Goal: Task Accomplishment & Management: Manage account settings

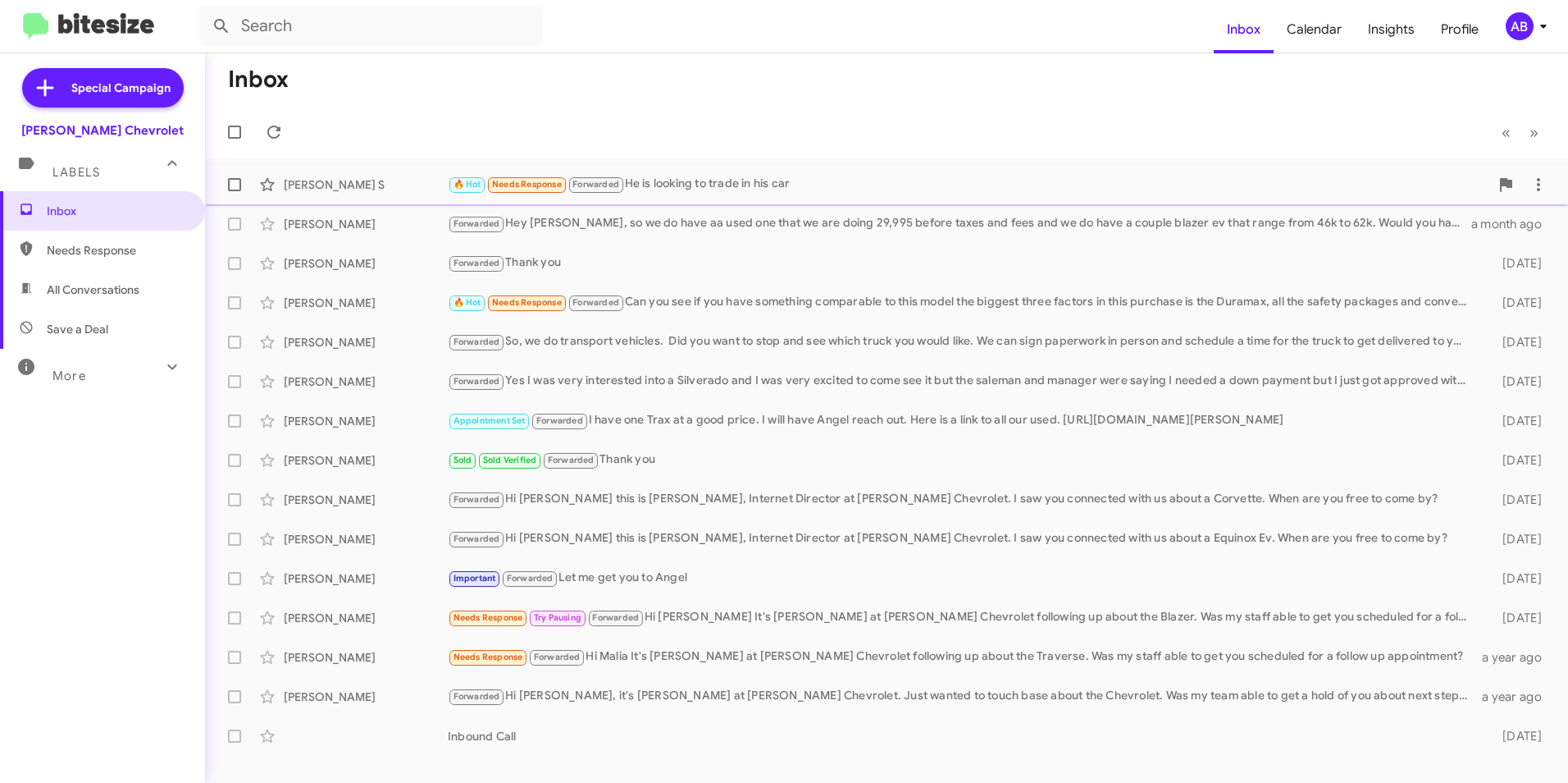
click at [851, 184] on div "🔥 Hot Needs Response Forwarded He is looking to trade in his car" at bounding box center [968, 184] width 1042 height 19
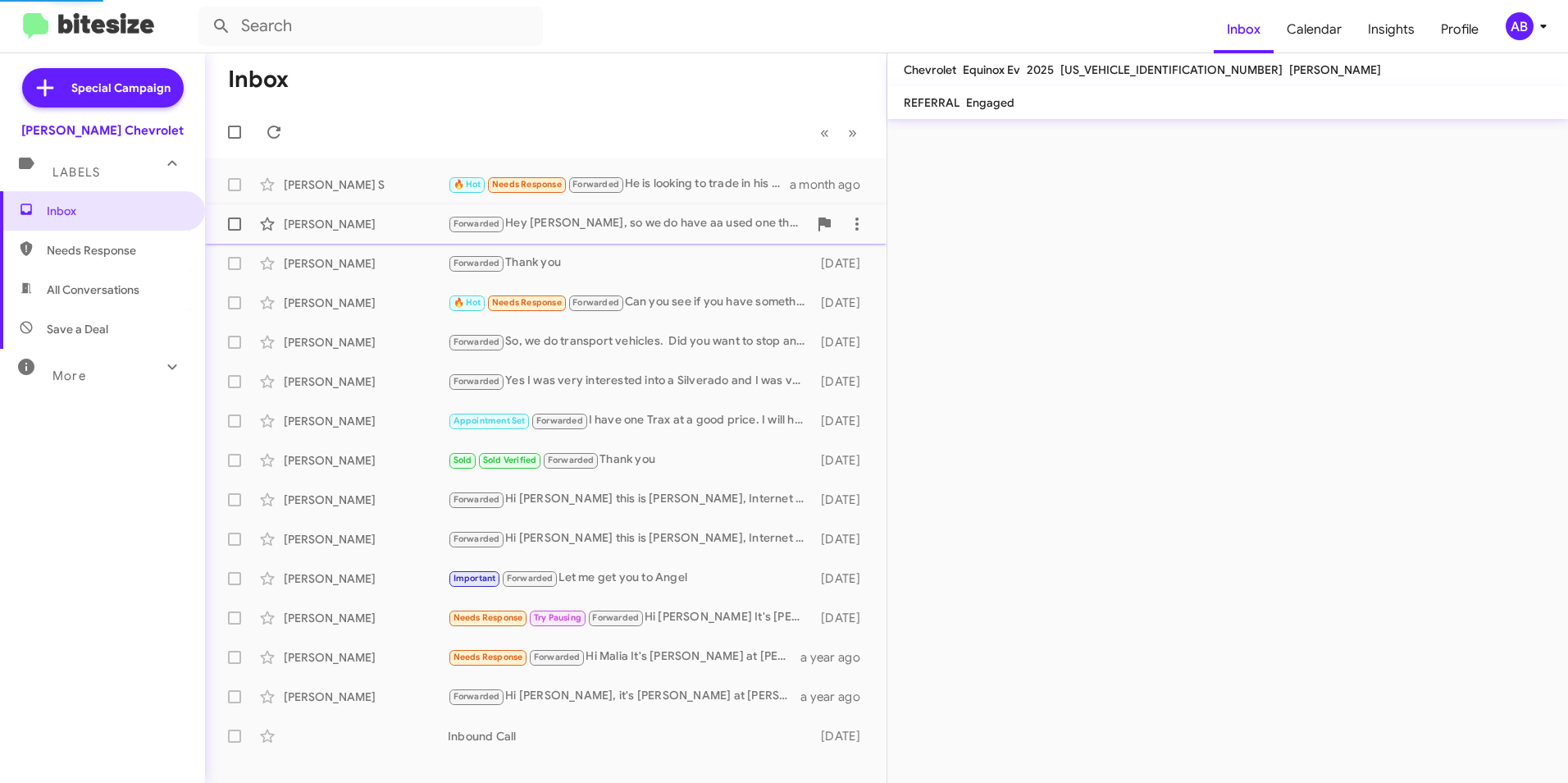
click at [691, 231] on div "Forwarded Hey [PERSON_NAME], so we do have aa used one that we are doing 29,995…" at bounding box center [628, 224] width 360 height 19
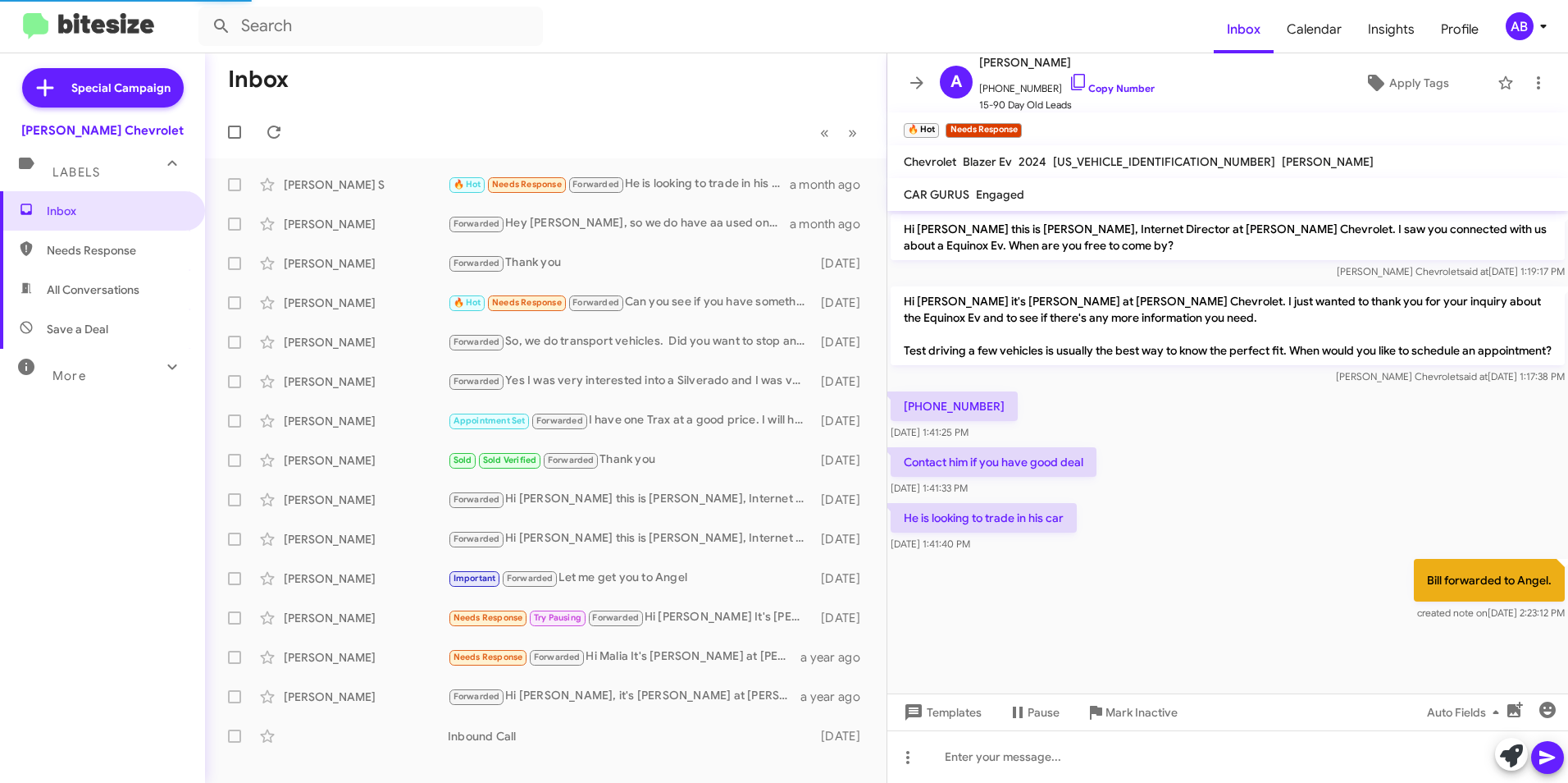
click at [591, 115] on mat-toolbar-row "« Previous » Next" at bounding box center [546, 132] width 682 height 52
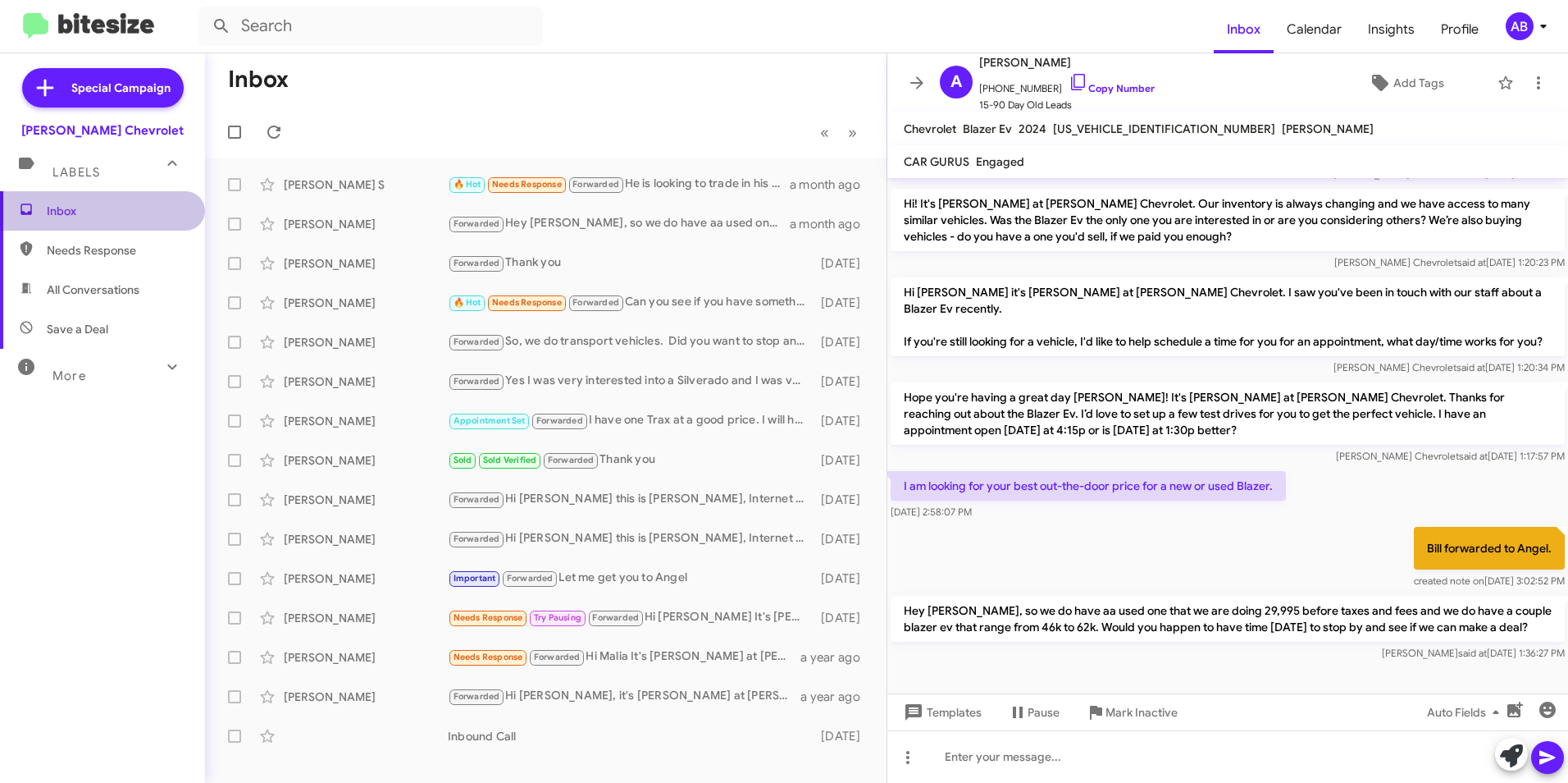
click at [112, 224] on span "Inbox" at bounding box center [102, 210] width 205 height 39
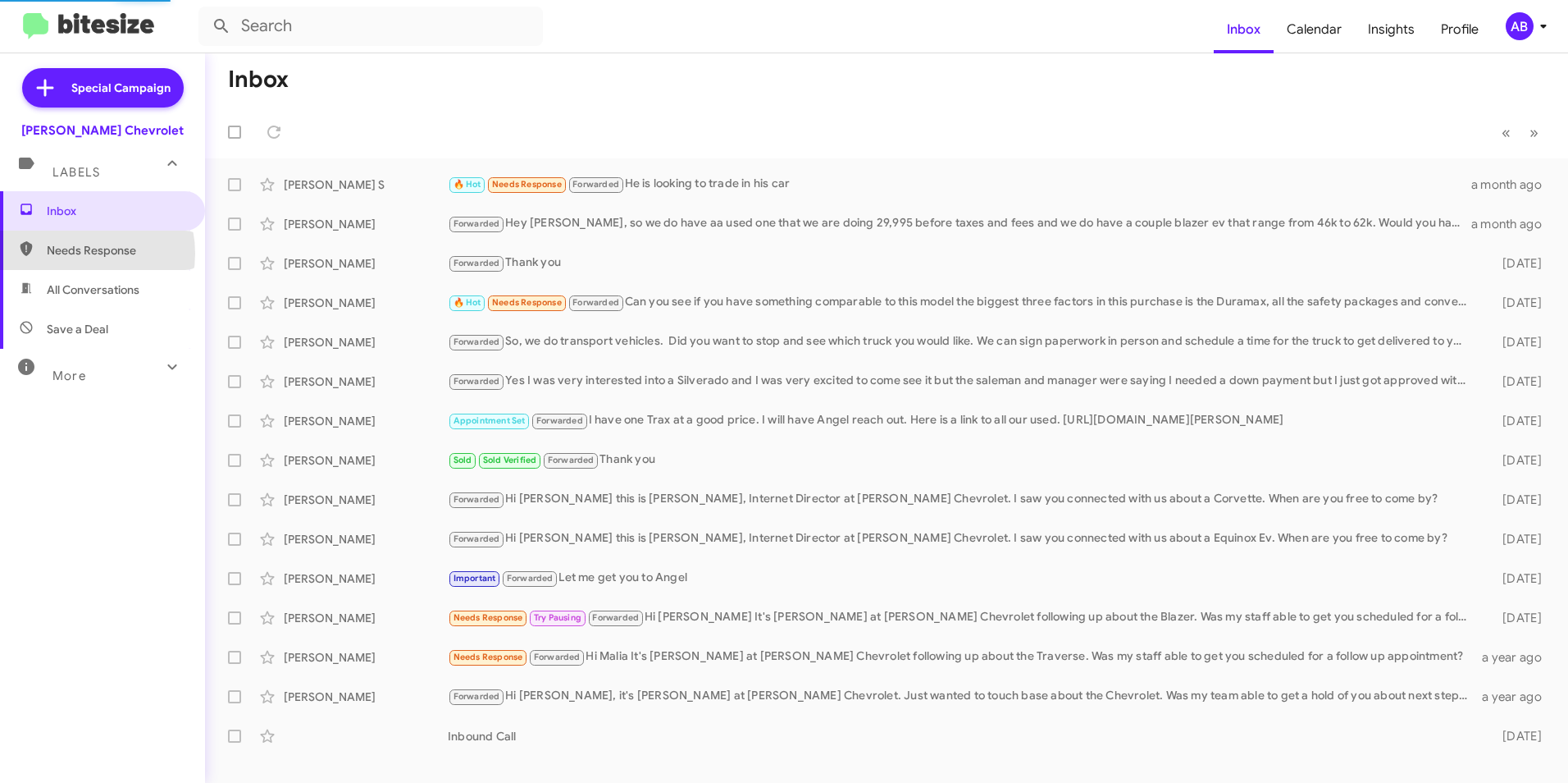
click at [77, 254] on span "Needs Response" at bounding box center [117, 250] width 139 height 17
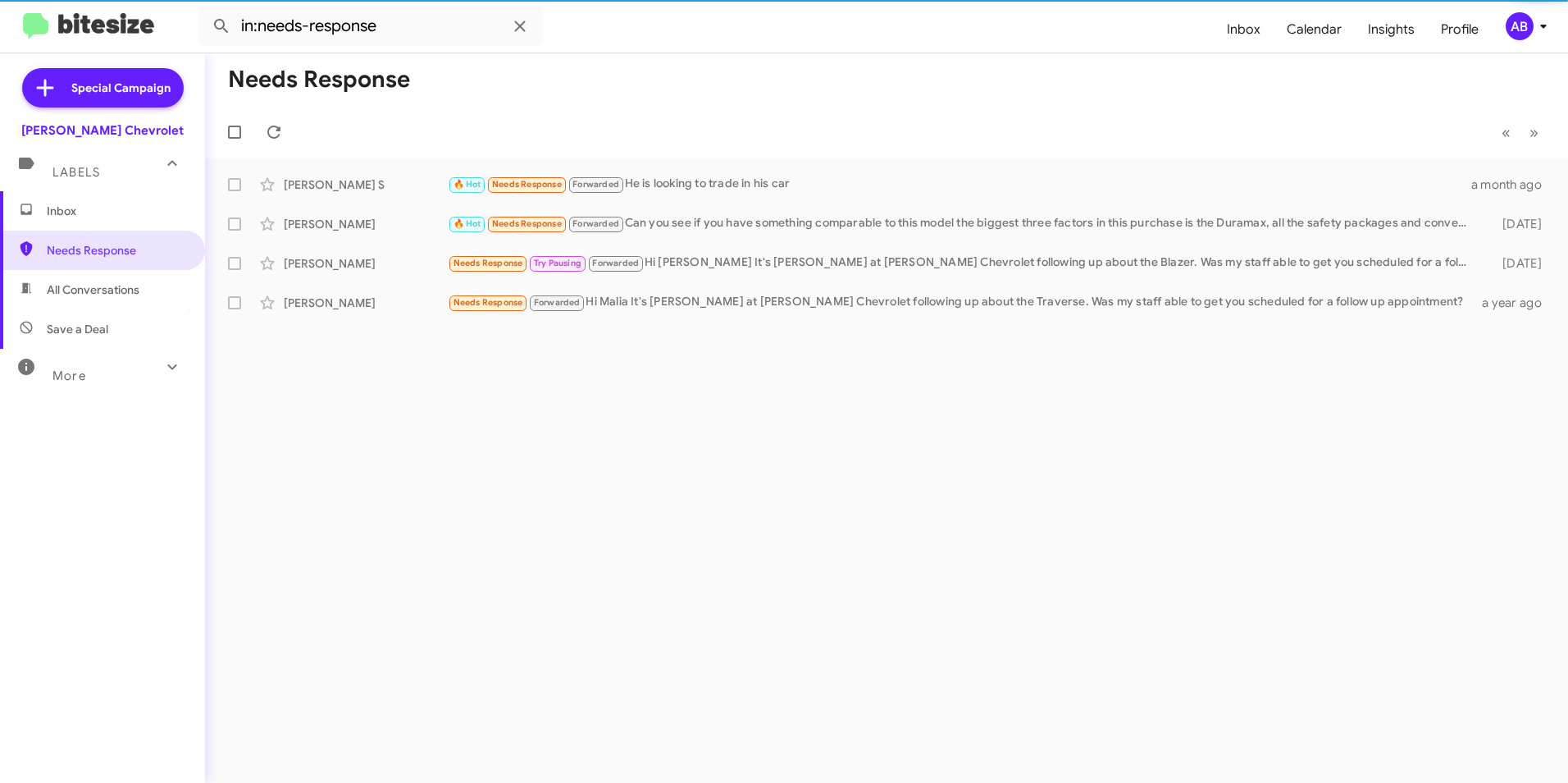
click at [91, 295] on span "All Conversations" at bounding box center [93, 289] width 92 height 17
type input "in:all-conversations"
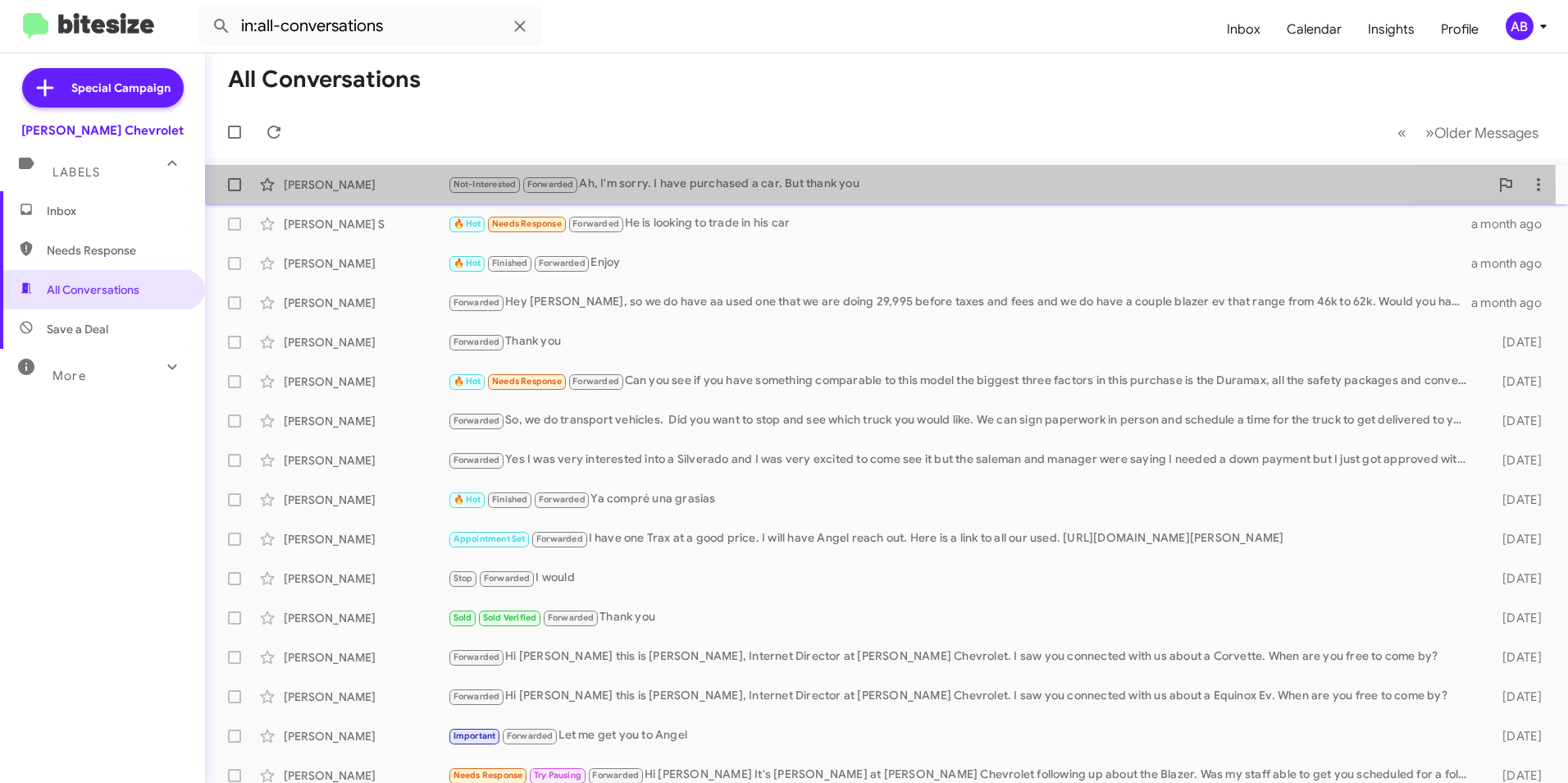
click at [339, 190] on div "[PERSON_NAME]" at bounding box center [366, 184] width 164 height 17
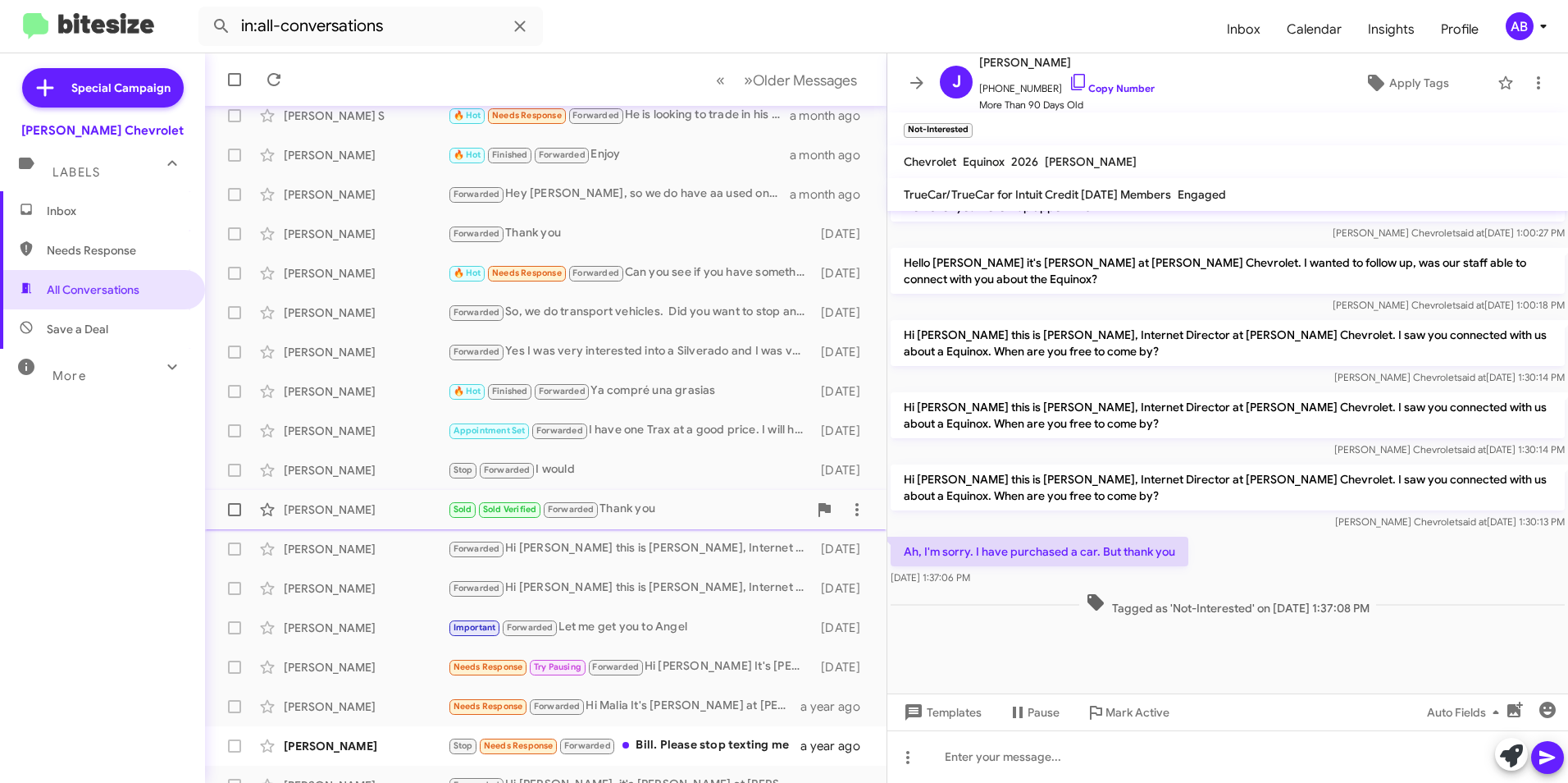
scroll to position [170, 0]
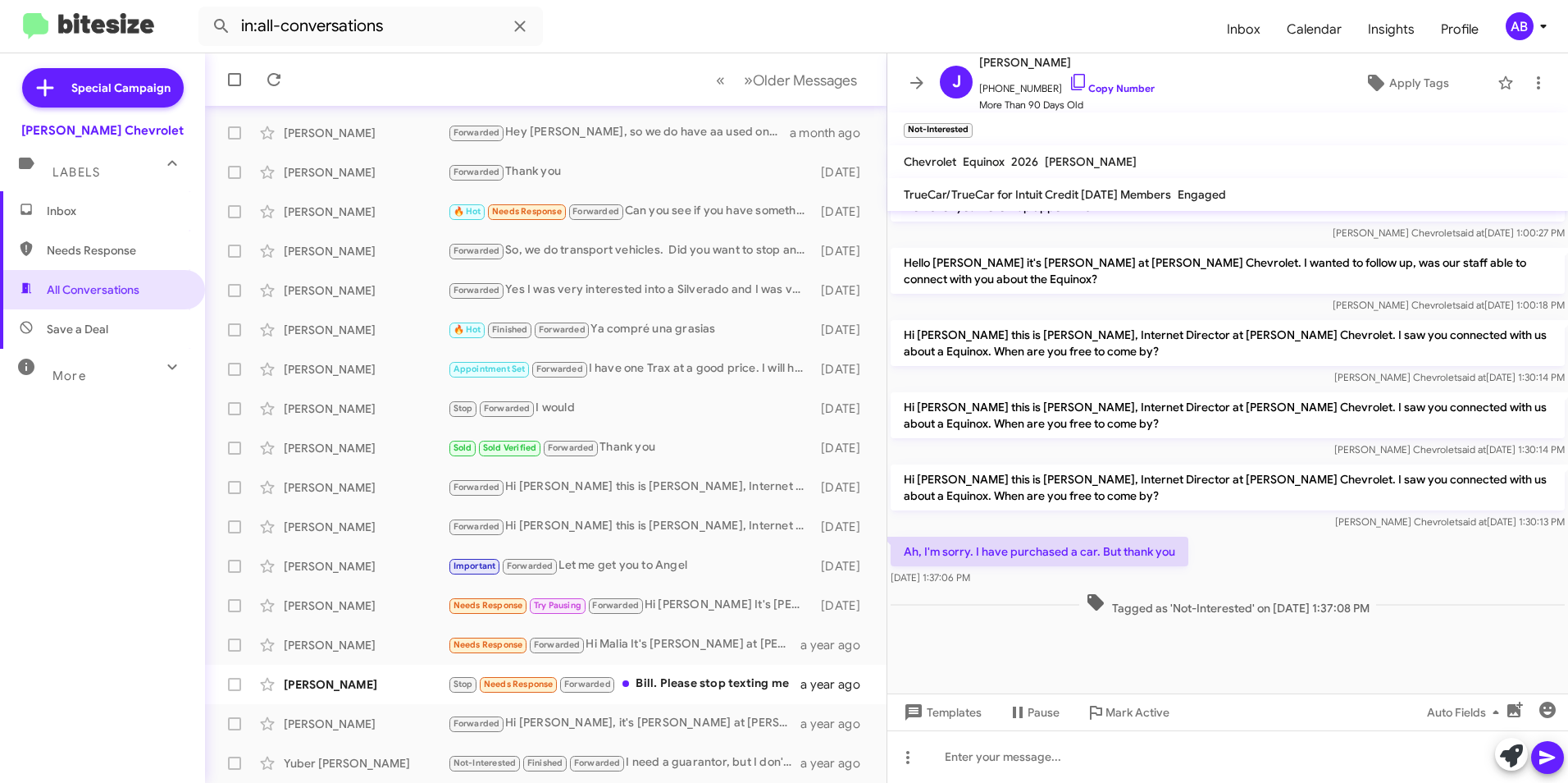
click at [84, 388] on div "Inbox Needs Response All Conversations Save a Deal More Important 🔥 Hot Appoint…" at bounding box center [102, 426] width 205 height 469
click at [85, 382] on div "More" at bounding box center [85, 369] width 146 height 31
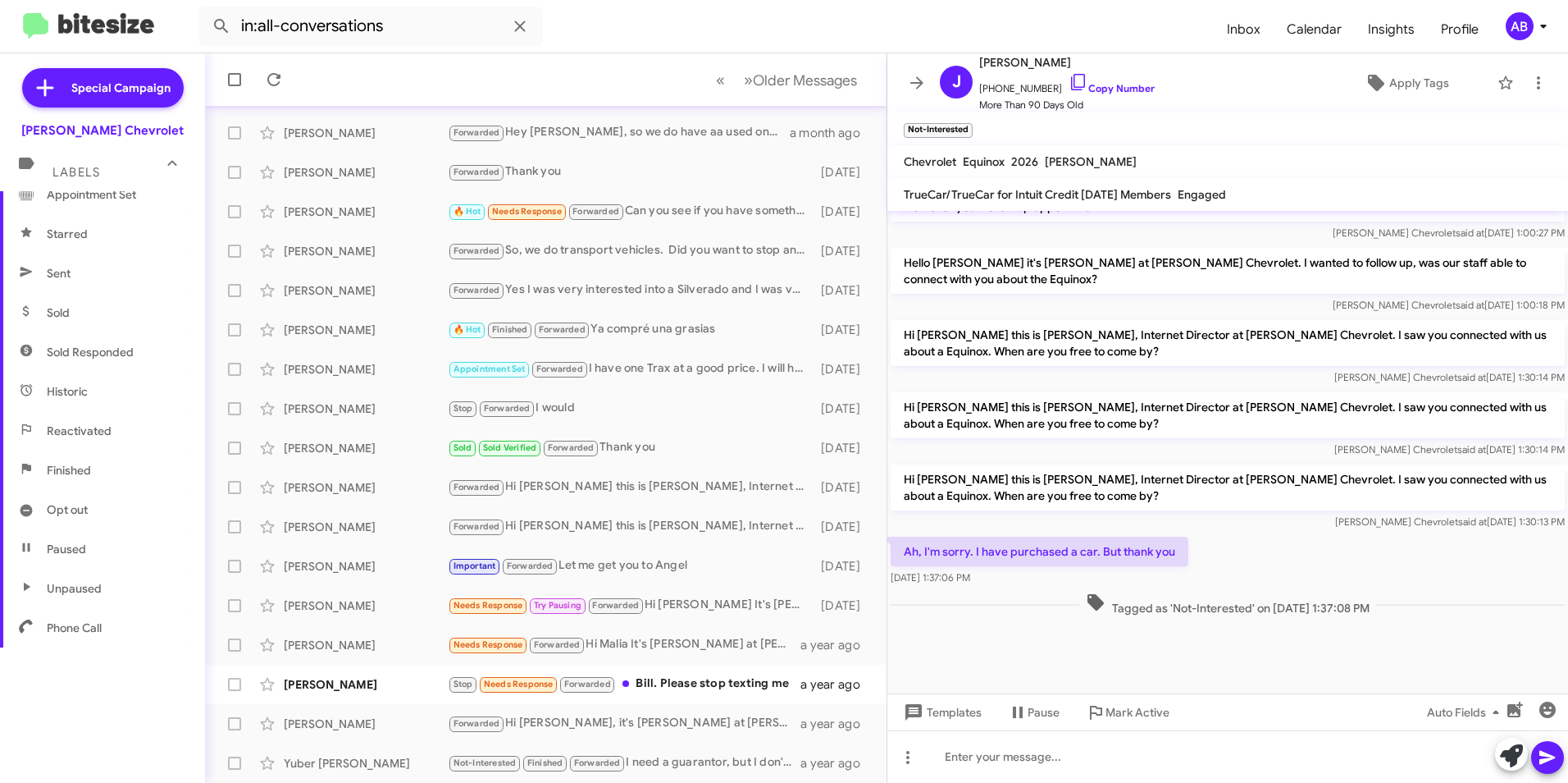
scroll to position [0, 0]
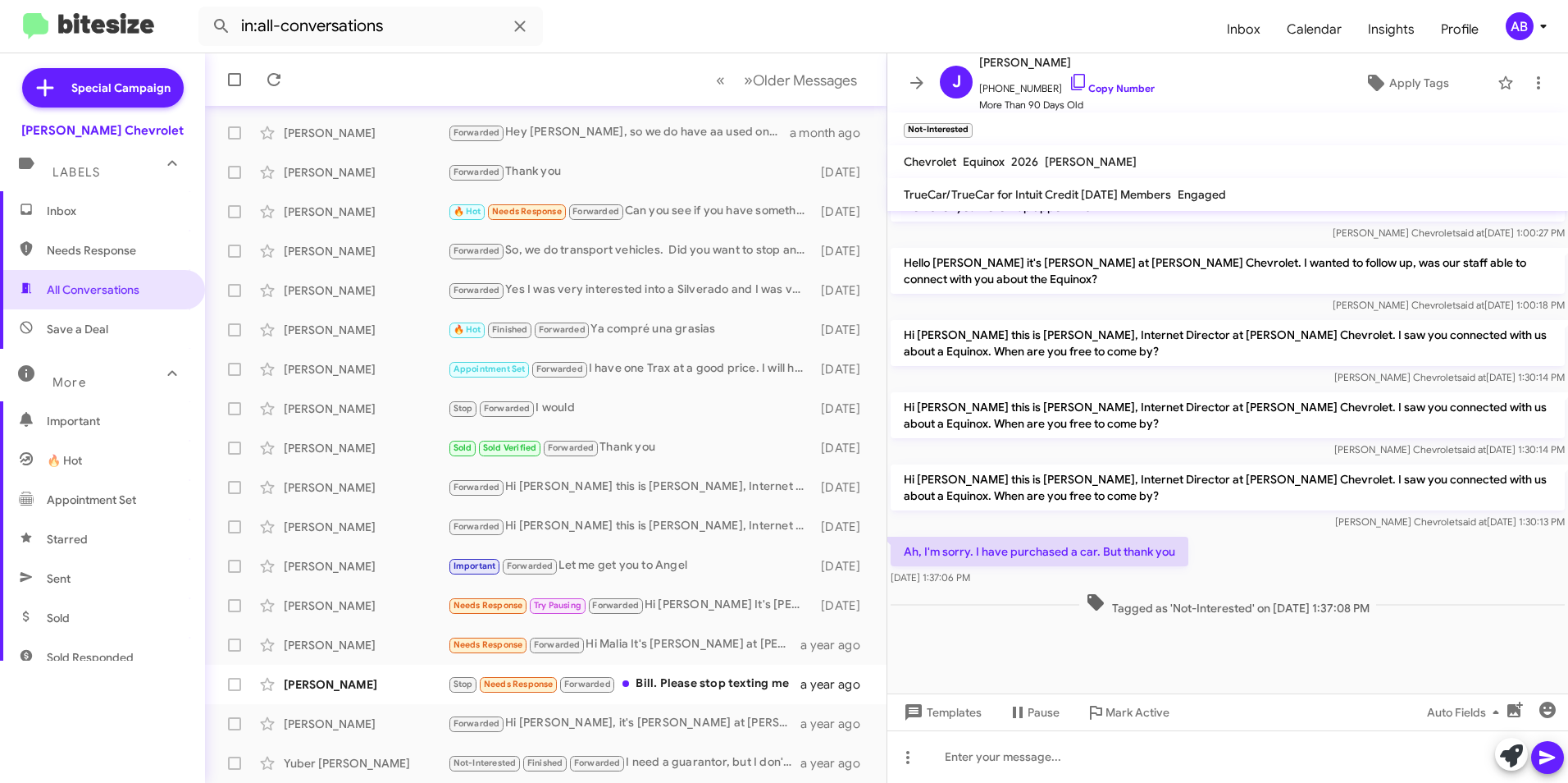
click at [77, 227] on span "Inbox" at bounding box center [102, 210] width 205 height 39
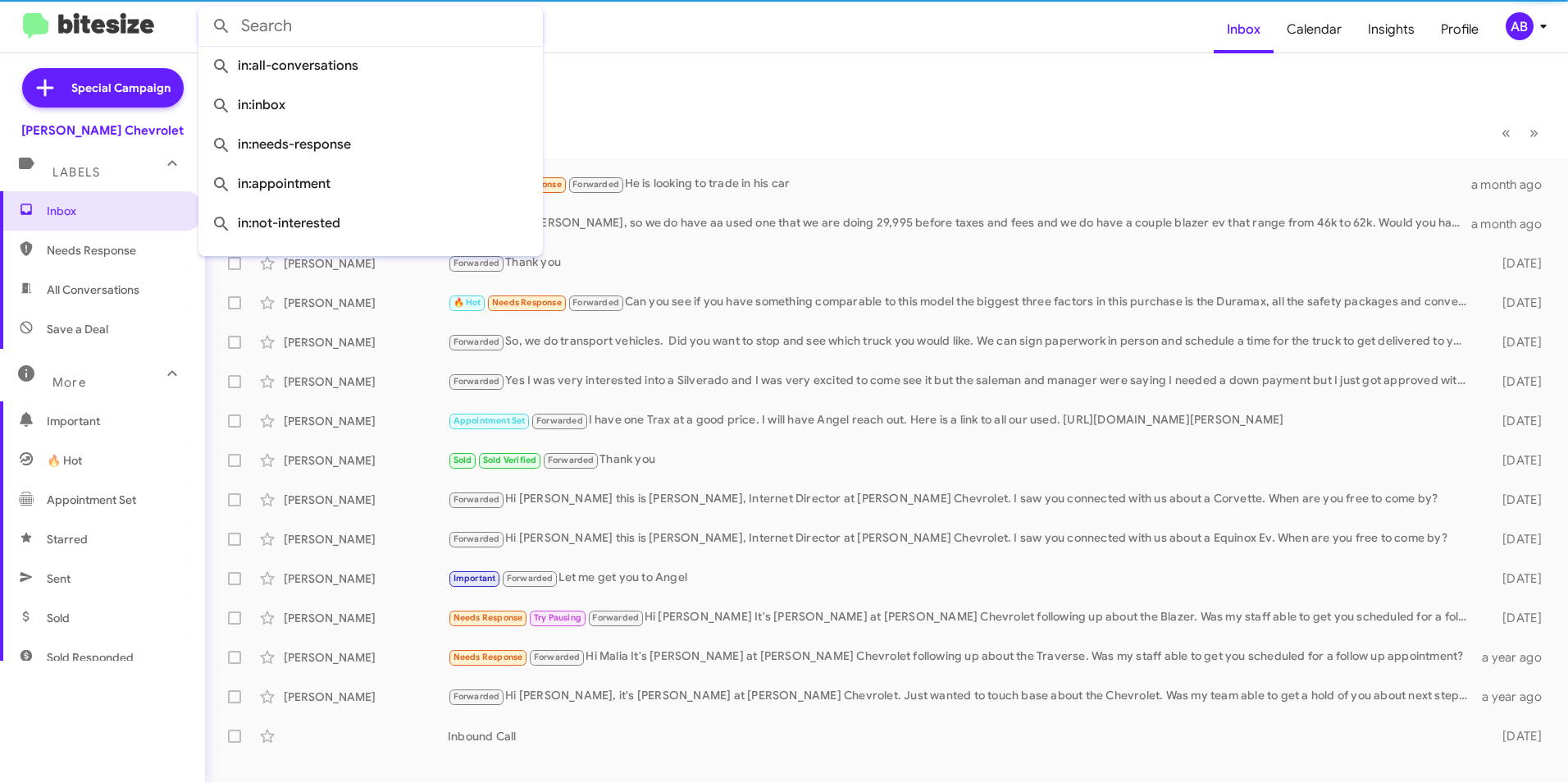
click at [350, 10] on input "text" at bounding box center [370, 26] width 344 height 39
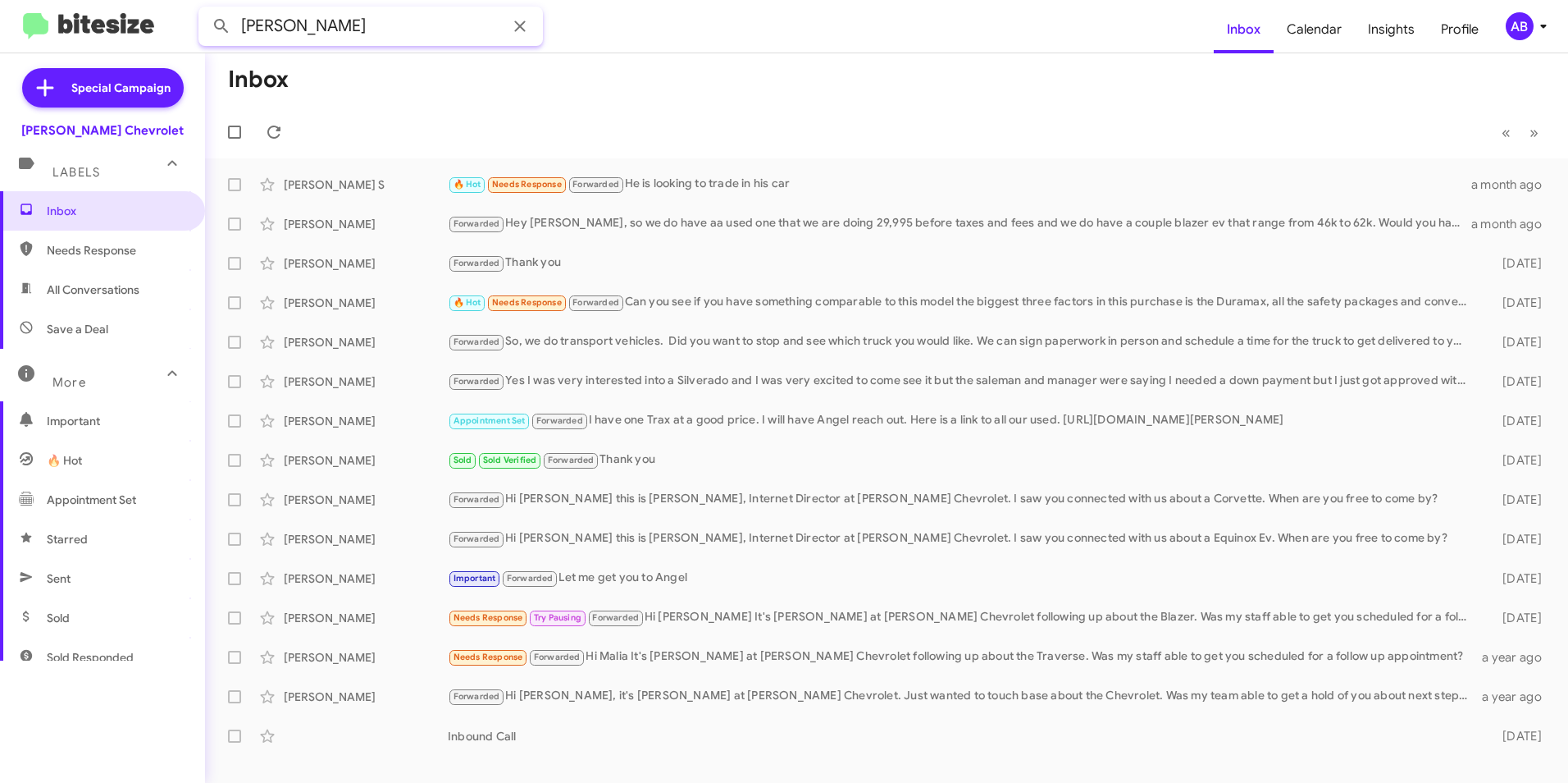
click at [205, 10] on button at bounding box center [221, 26] width 33 height 33
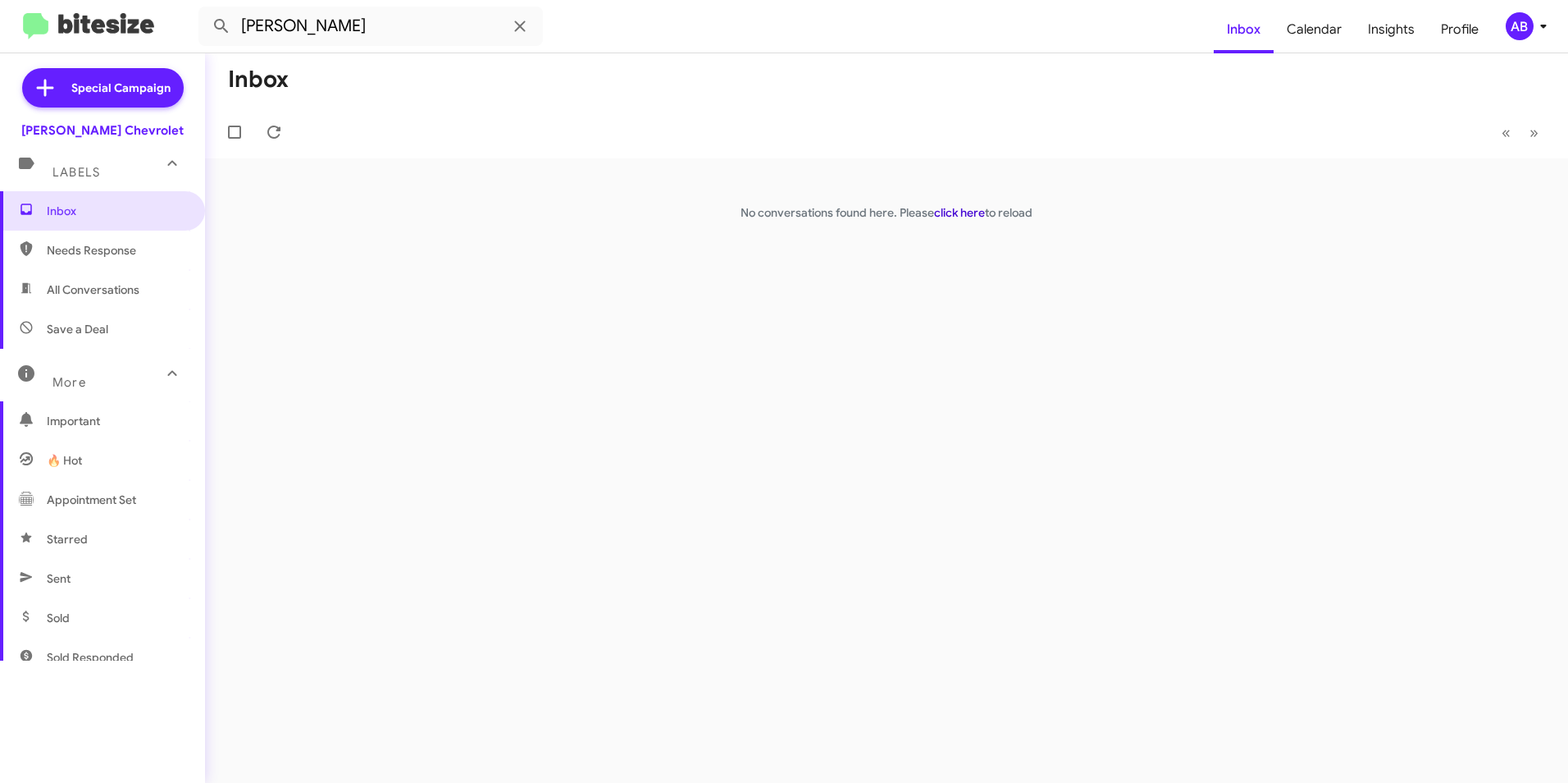
click at [948, 217] on link "click here" at bounding box center [960, 212] width 51 height 15
click at [100, 249] on span "Needs Response" at bounding box center [117, 250] width 139 height 17
type input "in:needs-response"
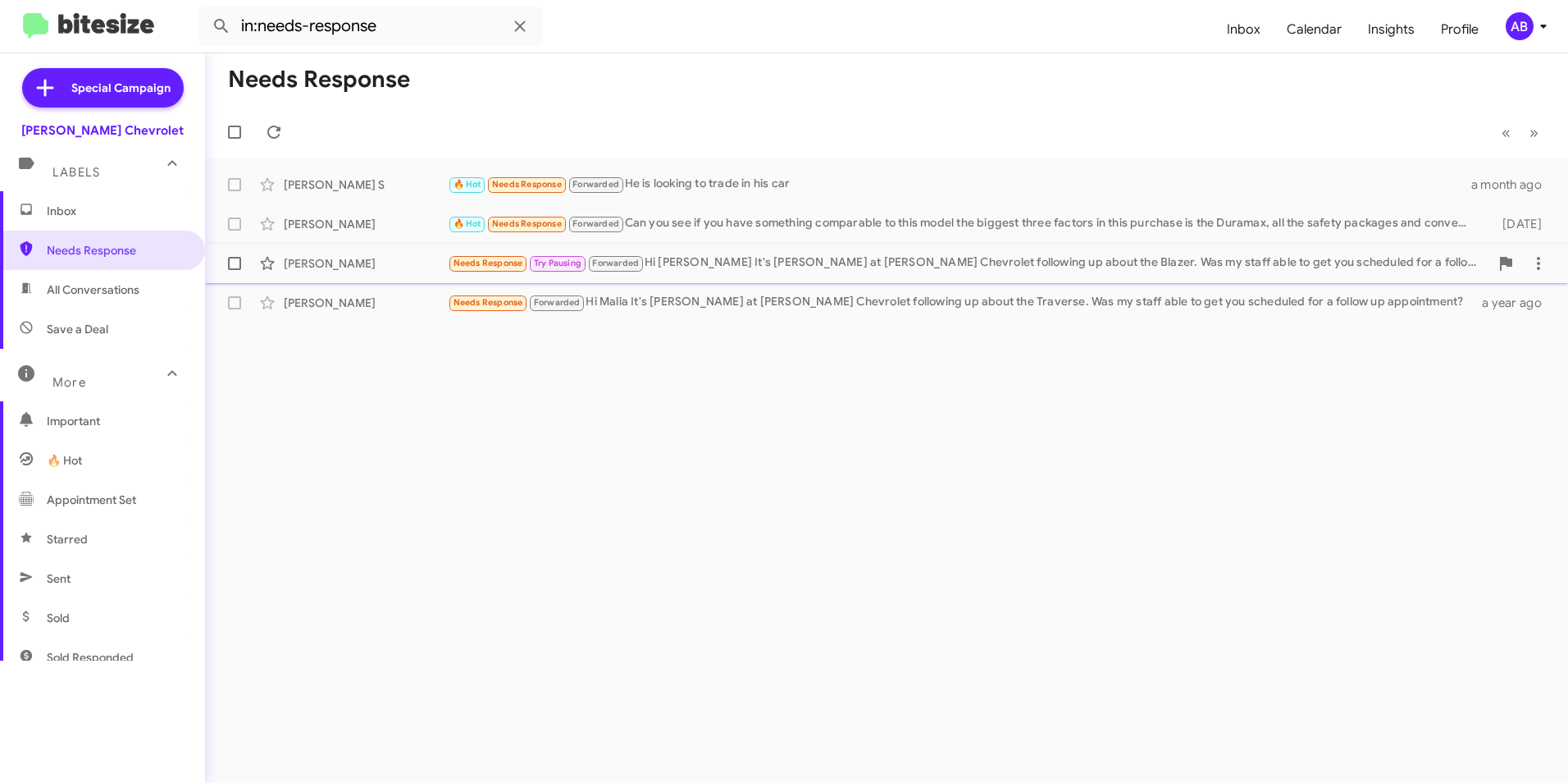
click at [328, 253] on div "[PERSON_NAME] Needs Response Try Pausing Forwarded Hi [PERSON_NAME] It's [PERSO…" at bounding box center [886, 263] width 1337 height 33
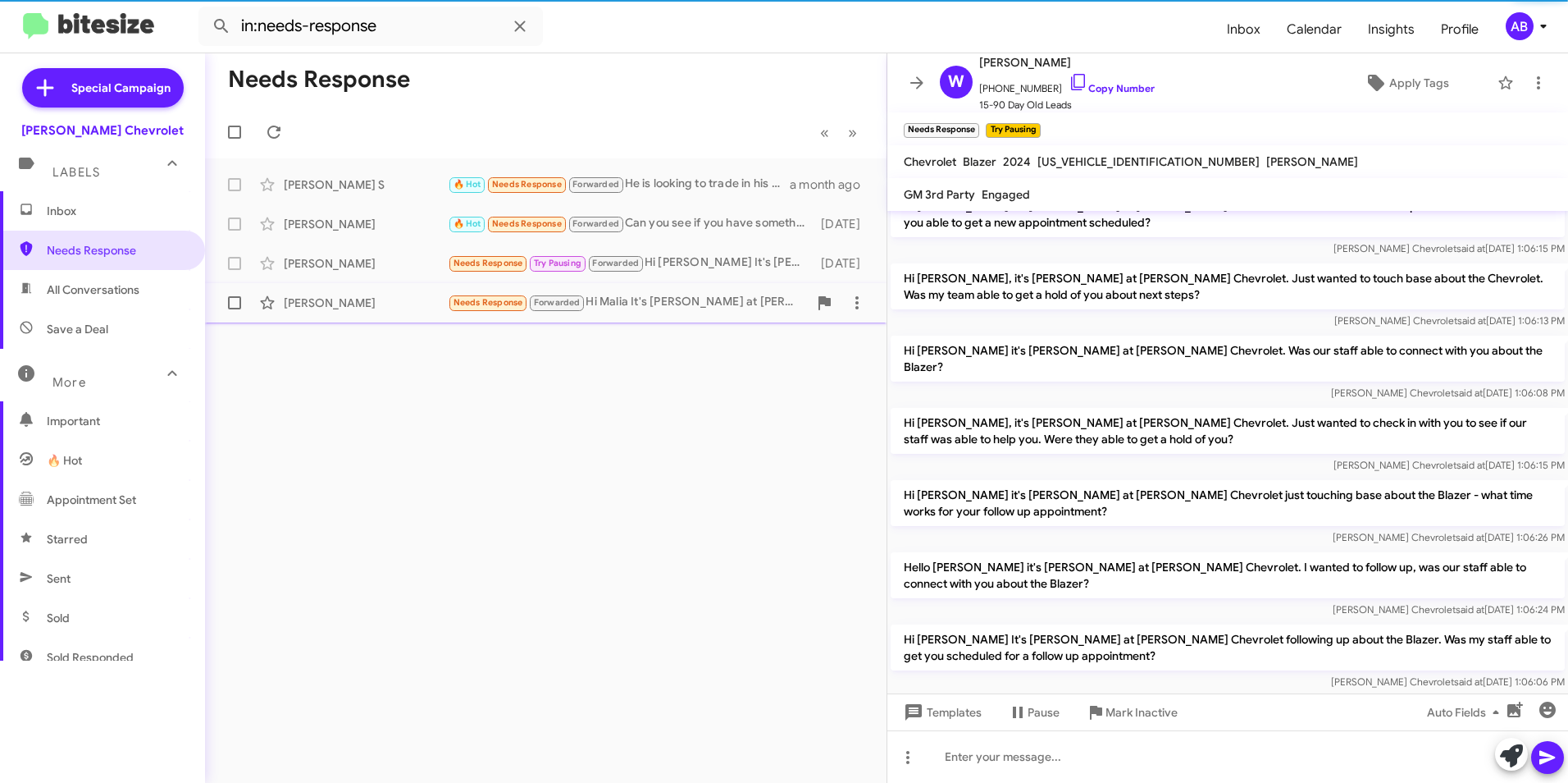
click at [339, 301] on div "[PERSON_NAME]" at bounding box center [366, 303] width 164 height 17
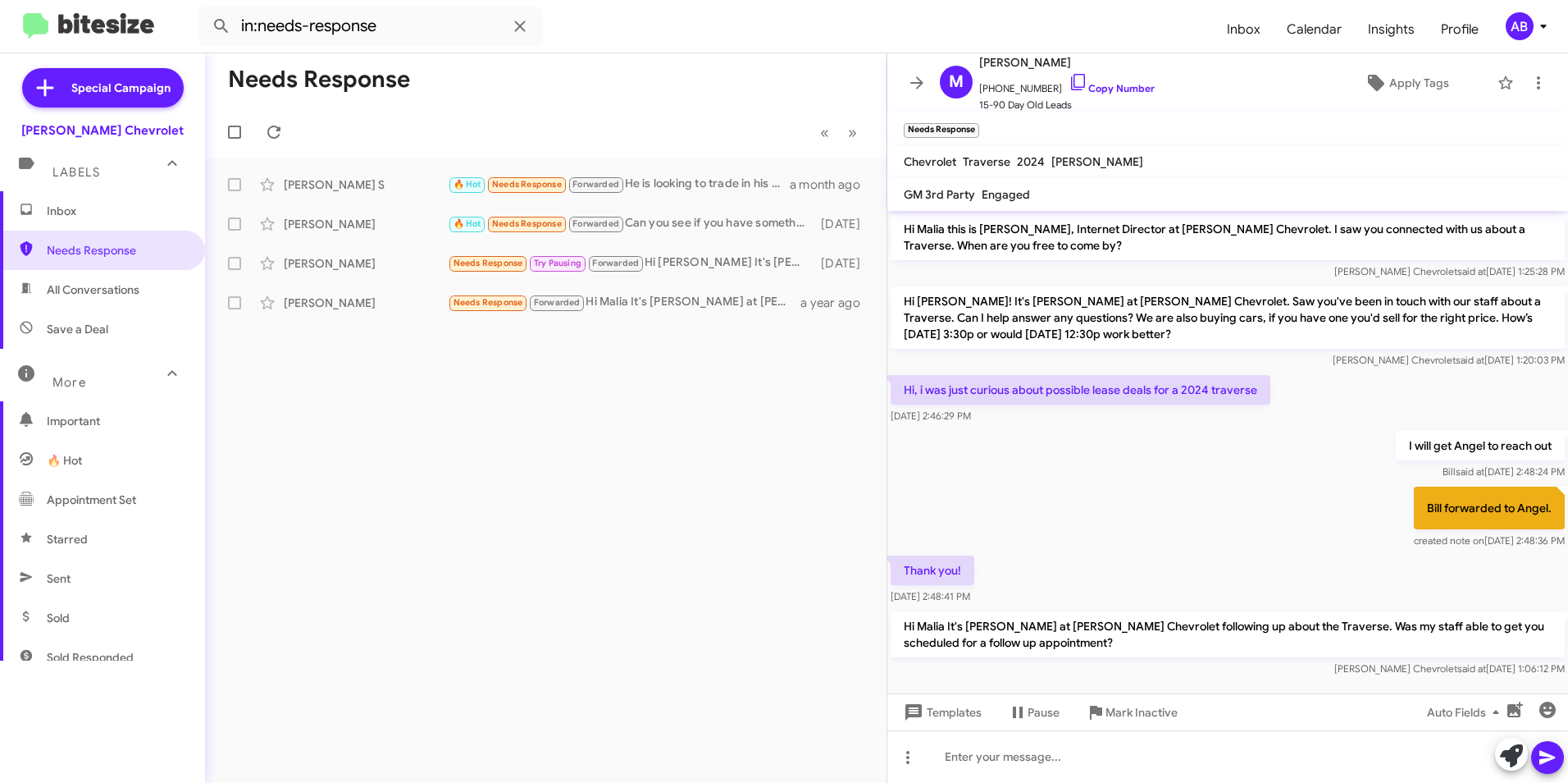
drag, startPoint x: 878, startPoint y: 373, endPoint x: 1237, endPoint y: 447, distance: 366.5
click at [1237, 447] on div "Needs Response « Previous » Next [PERSON_NAME] S 🔥 Hot Needs Response Forwarded…" at bounding box center [886, 418] width 1363 height 729
drag, startPoint x: 1237, startPoint y: 447, endPoint x: 1208, endPoint y: 484, distance: 47.0
click at [1208, 484] on div "Hi Malia this is [PERSON_NAME], Internet Director at [PERSON_NAME] Chevrolet. I…" at bounding box center [1227, 446] width 681 height 469
click at [922, 631] on p "Hi Malia It's [PERSON_NAME] at [PERSON_NAME] Chevrolet following up about the T…" at bounding box center [1227, 634] width 674 height 46
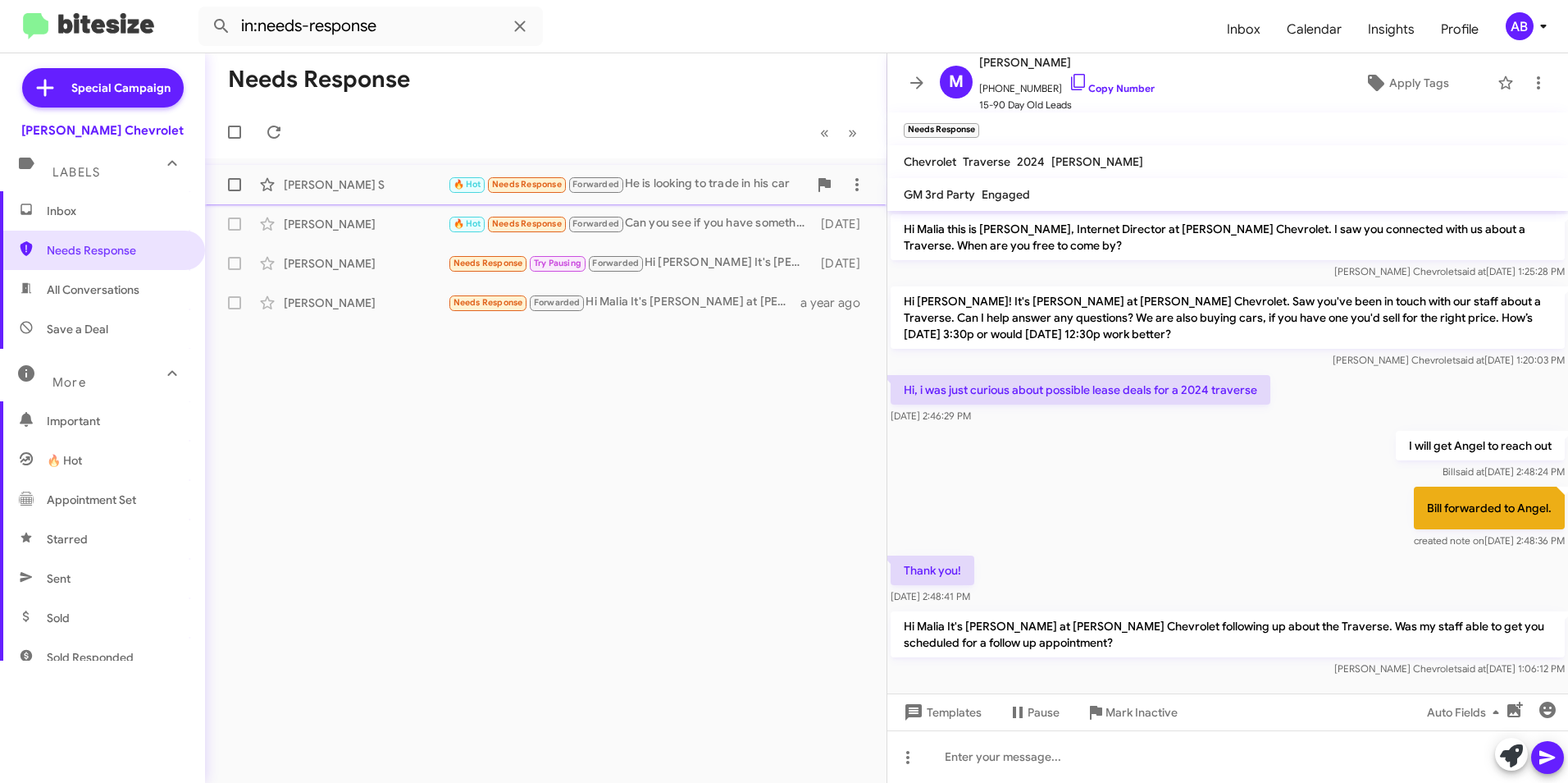
click at [344, 180] on div "[PERSON_NAME] S" at bounding box center [366, 184] width 164 height 17
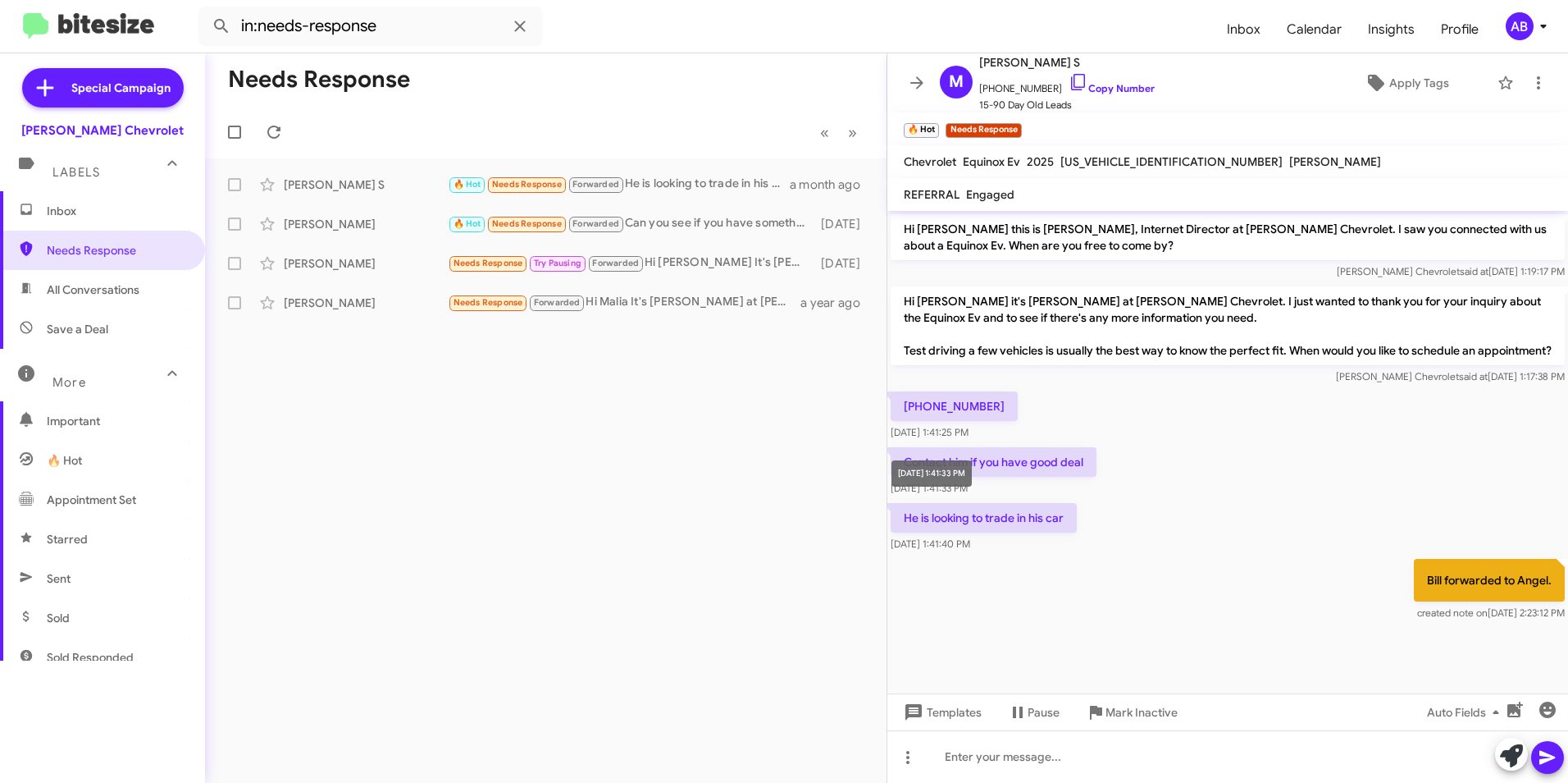
drag, startPoint x: 1065, startPoint y: 533, endPoint x: 958, endPoint y: 491, distance: 114.9
click at [958, 491] on body "in:needs-response Inbox Calendar Insights Profile AB Special Campaign [PERSON_N…" at bounding box center [784, 392] width 1568 height 783
drag, startPoint x: 958, startPoint y: 491, endPoint x: 784, endPoint y: 449, distance: 179.0
click at [784, 449] on div "Needs Response « Previous » Next [PERSON_NAME] S 🔥 Hot Needs Response Forwarded…" at bounding box center [546, 418] width 682 height 729
click at [617, 430] on div "Needs Response « Previous » Next [PERSON_NAME] S 🔥 Hot Needs Response Forwarded…" at bounding box center [546, 418] width 682 height 729
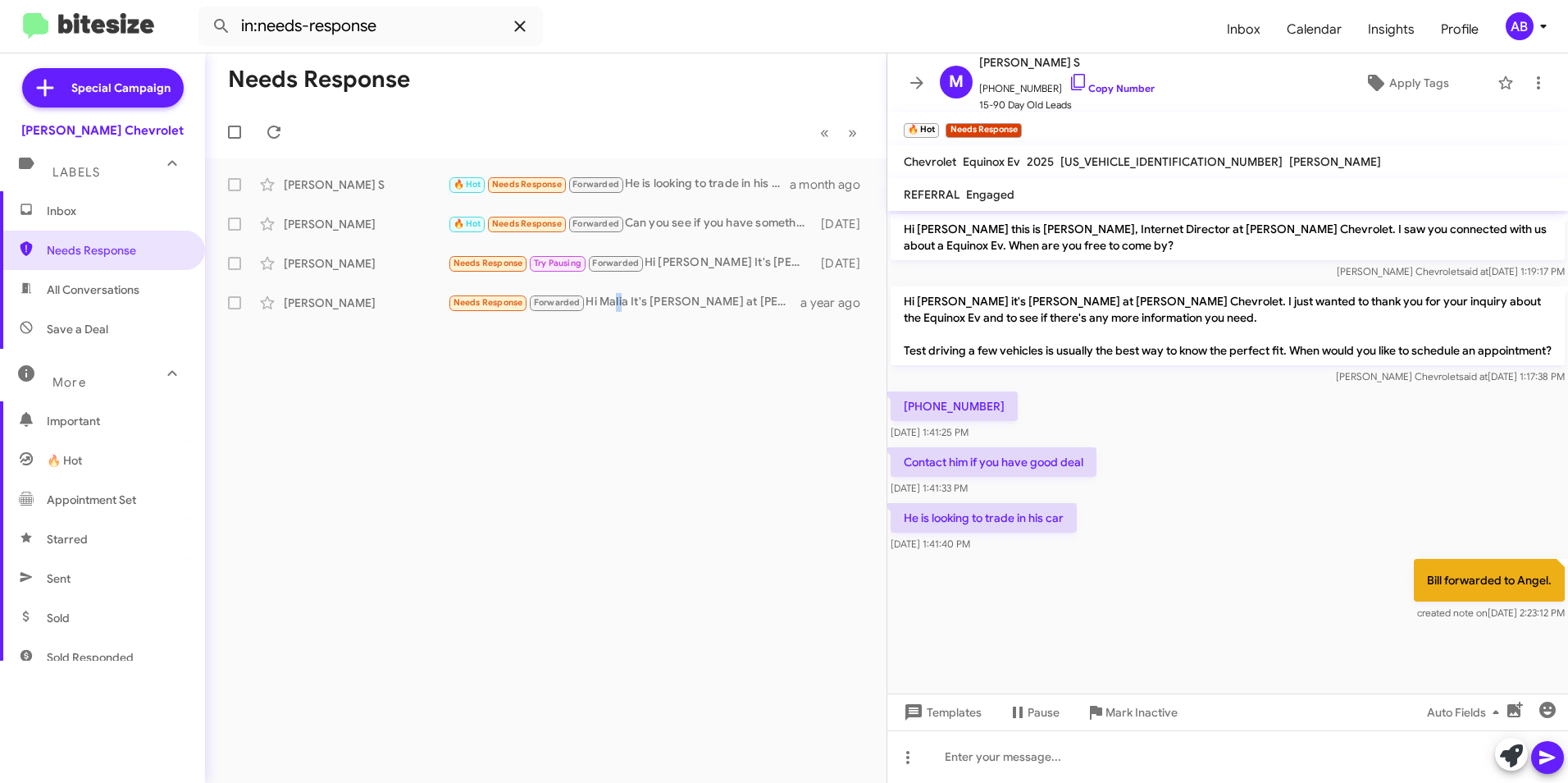
click at [525, 21] on icon at bounding box center [519, 26] width 20 height 20
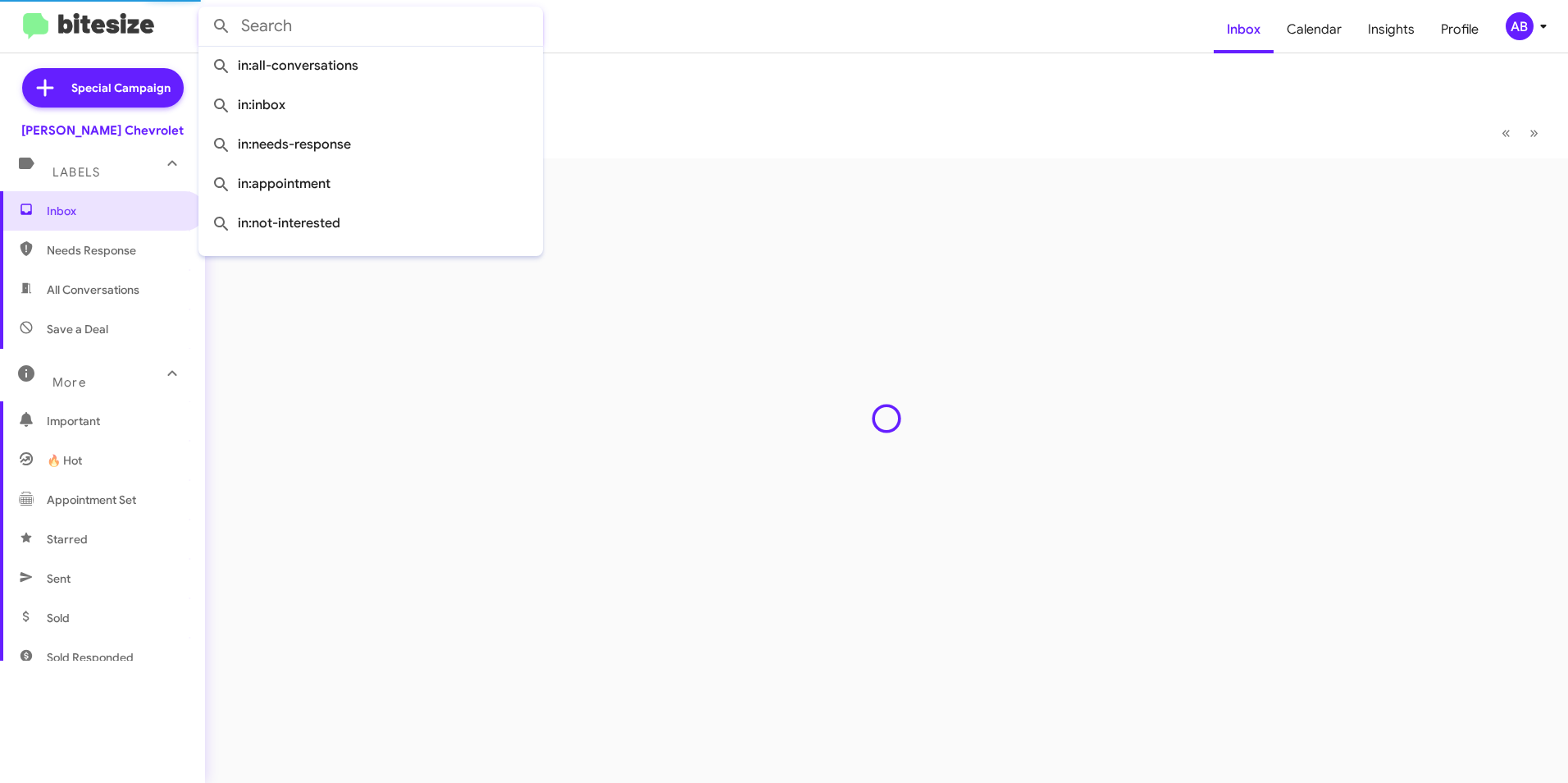
click at [418, 409] on div "Inbox « Previous » Next" at bounding box center [886, 418] width 1363 height 729
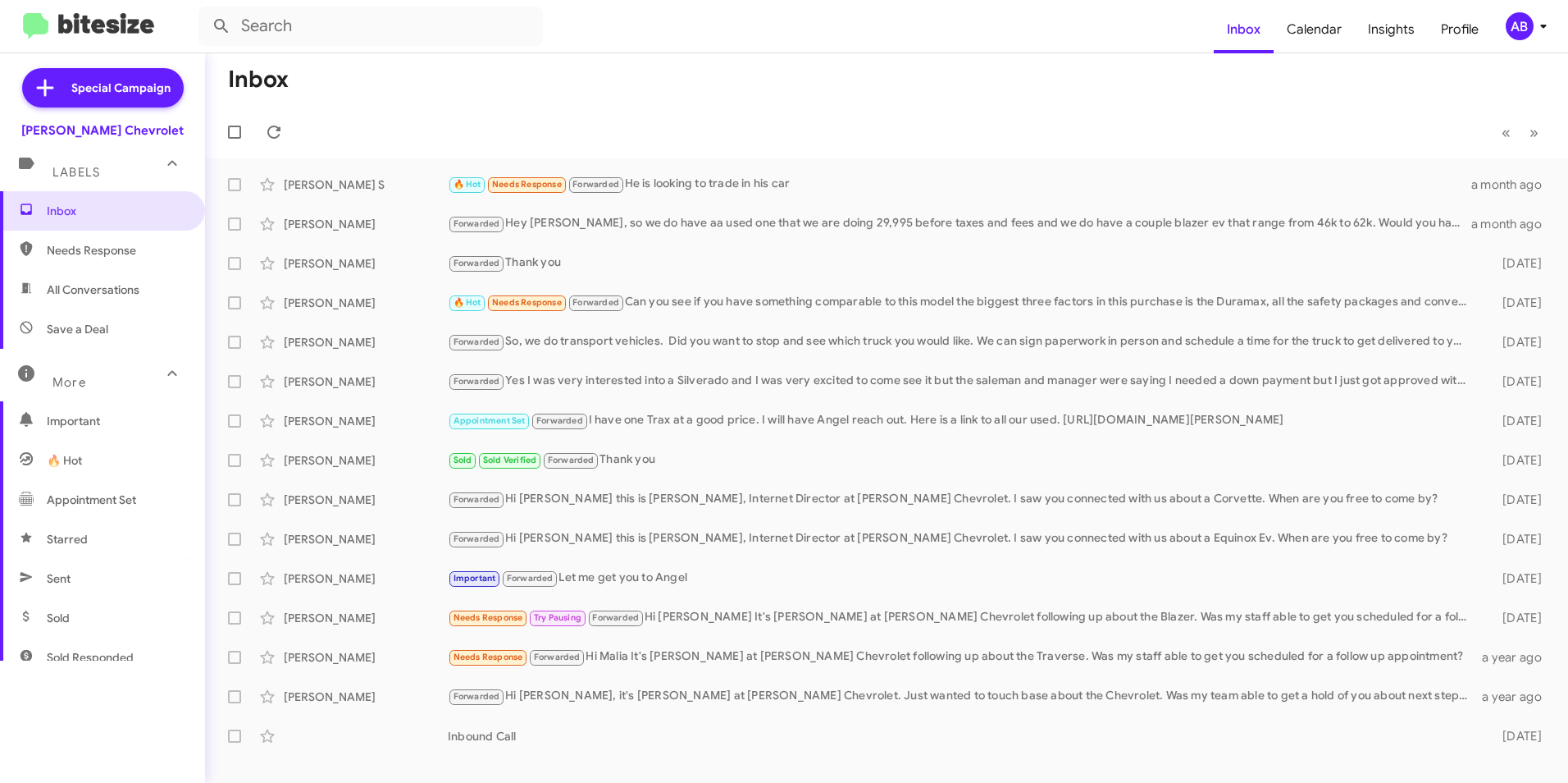
click at [1512, 27] on div "AB" at bounding box center [1519, 26] width 28 height 28
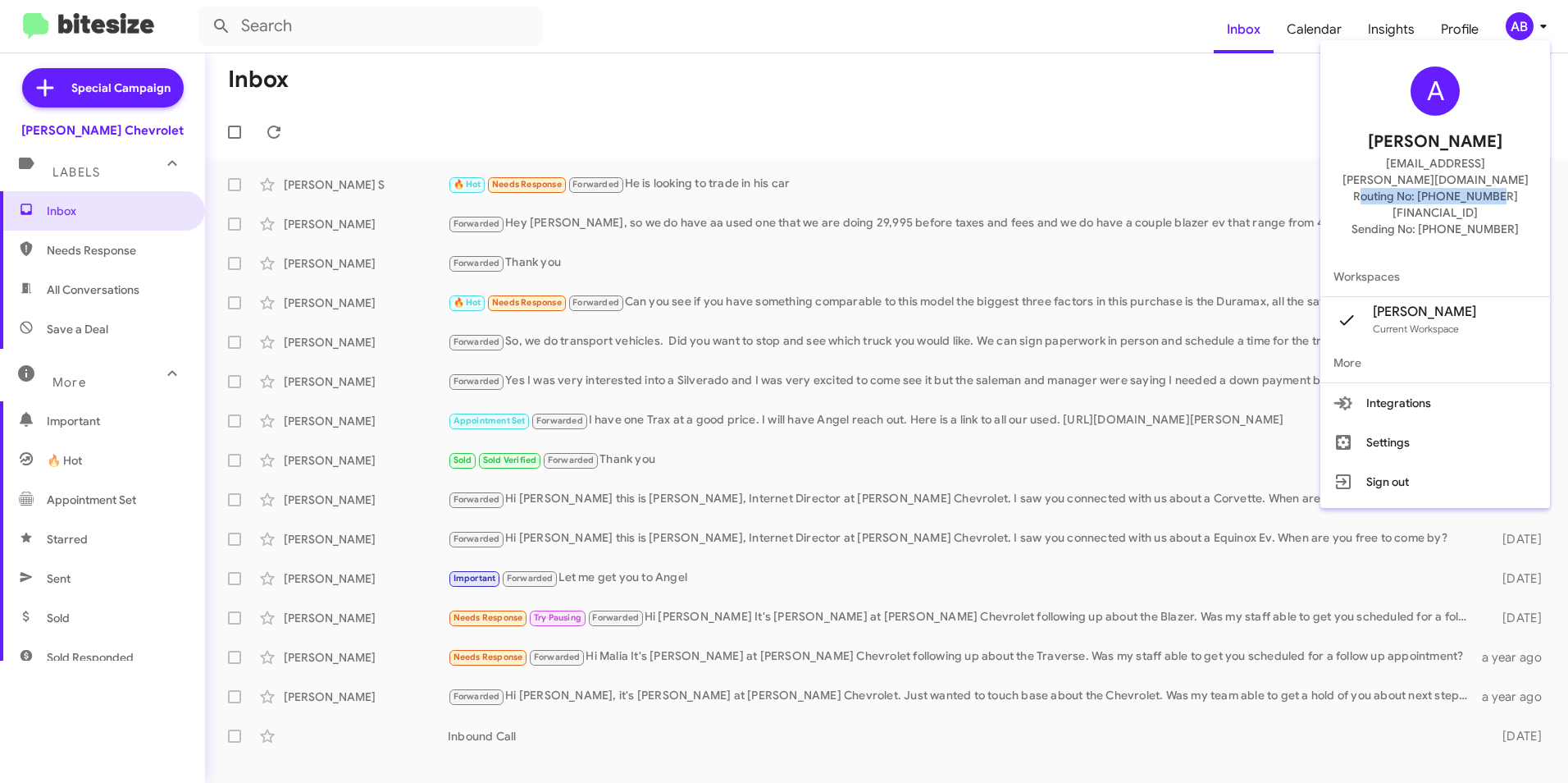
drag, startPoint x: 1384, startPoint y: 166, endPoint x: 1504, endPoint y: 183, distance: 121.2
click at [1504, 183] on div "A [PERSON_NAME] [EMAIL_ADDRESS][PERSON_NAME][DOMAIN_NAME] Routing No: [PHONE_NU…" at bounding box center [1435, 152] width 229 height 210
drag, startPoint x: 1504, startPoint y: 183, endPoint x: 1483, endPoint y: 168, distance: 25.8
click at [1483, 168] on span "[EMAIL_ADDRESS][PERSON_NAME][DOMAIN_NAME]" at bounding box center [1435, 172] width 190 height 33
drag, startPoint x: 1514, startPoint y: 167, endPoint x: 1419, endPoint y: 175, distance: 95.3
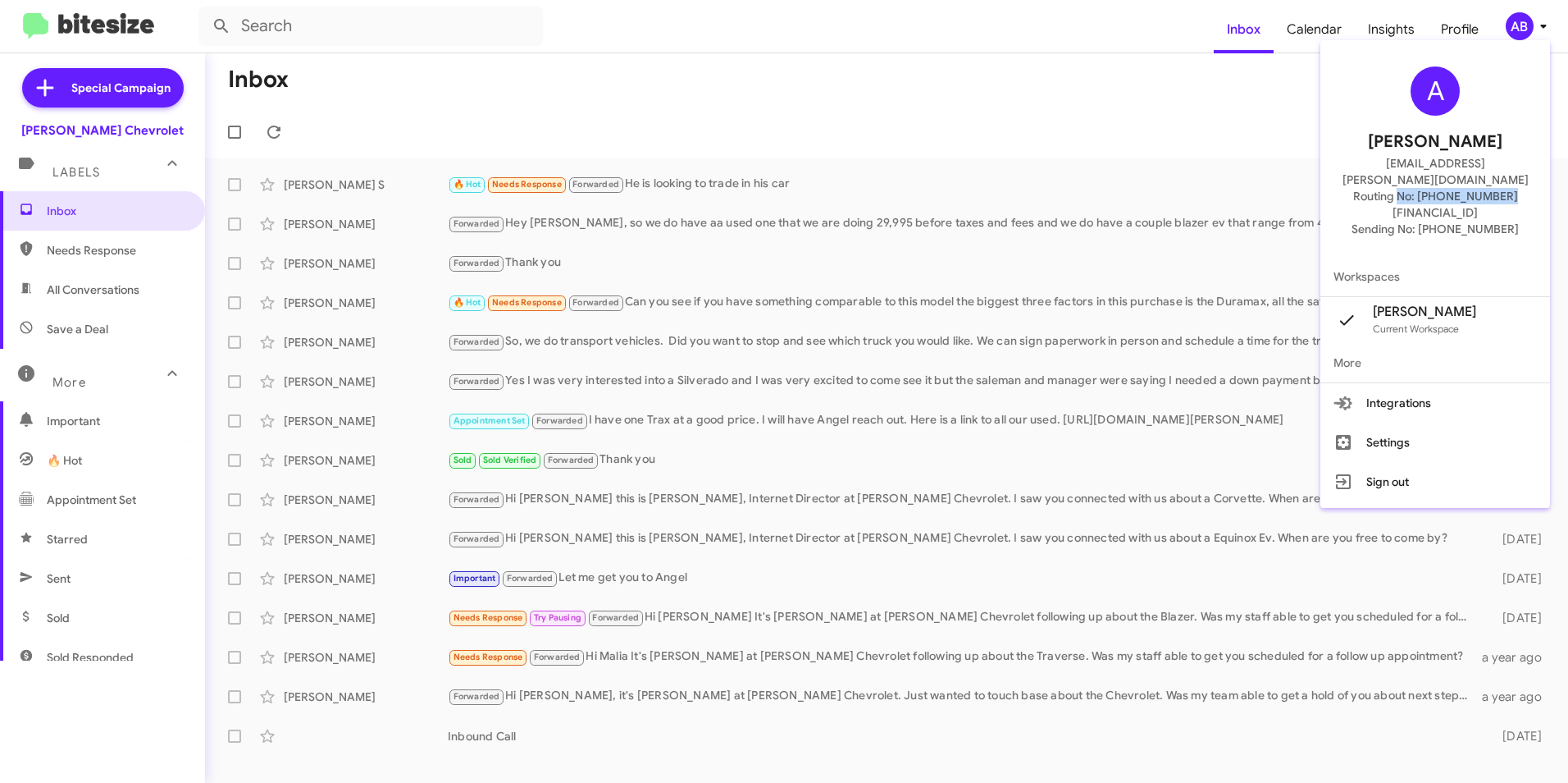
click at [1419, 175] on div "A [PERSON_NAME] [EMAIL_ADDRESS][PERSON_NAME][DOMAIN_NAME] Routing No: [PHONE_NU…" at bounding box center [1435, 152] width 229 height 210
drag, startPoint x: 1419, startPoint y: 175, endPoint x: 1442, endPoint y: 262, distance: 90.0
click at [1442, 256] on span "Workspaces" at bounding box center [1435, 276] width 229 height 39
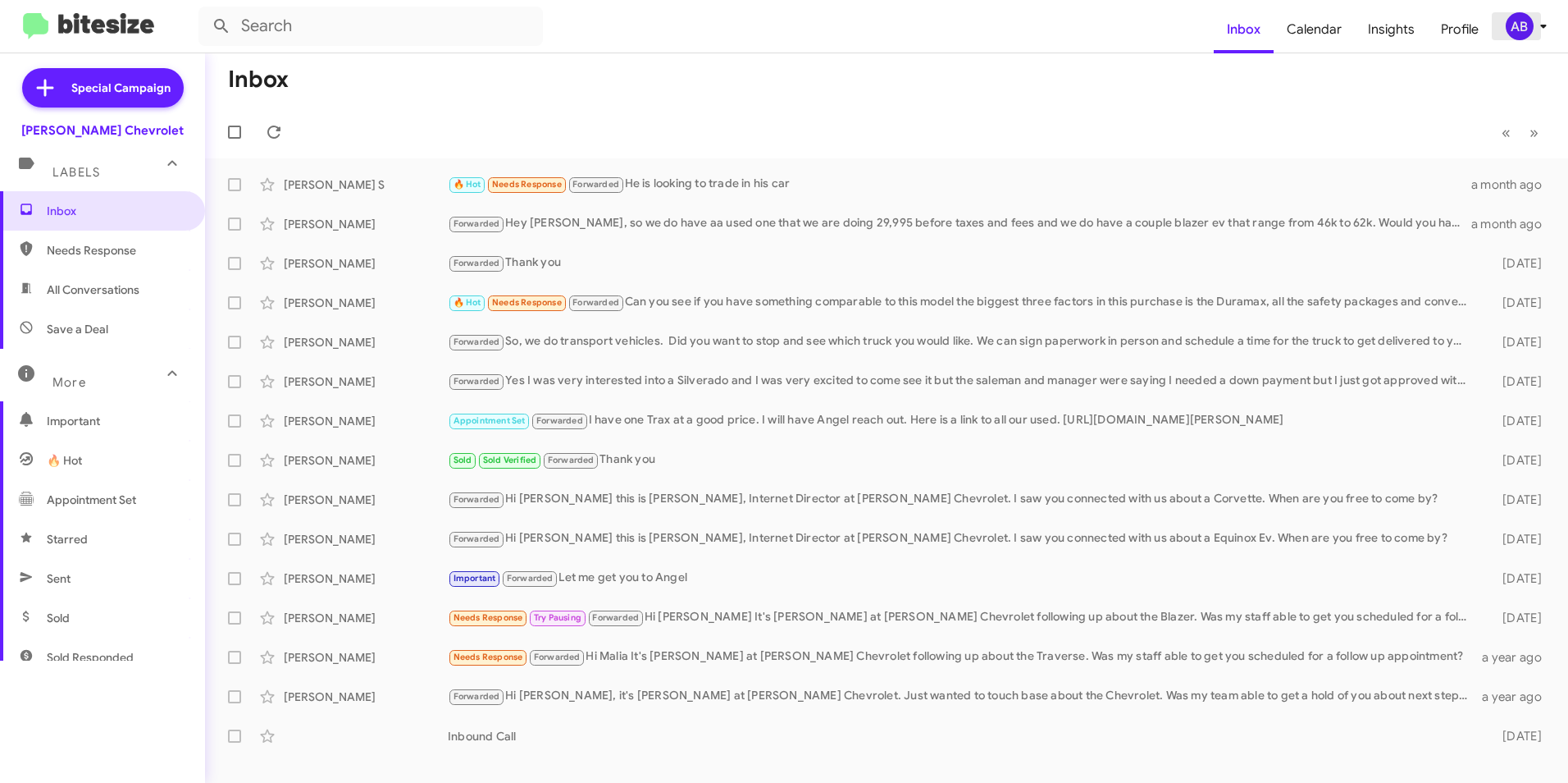
click at [1521, 21] on div "AB" at bounding box center [1519, 26] width 28 height 28
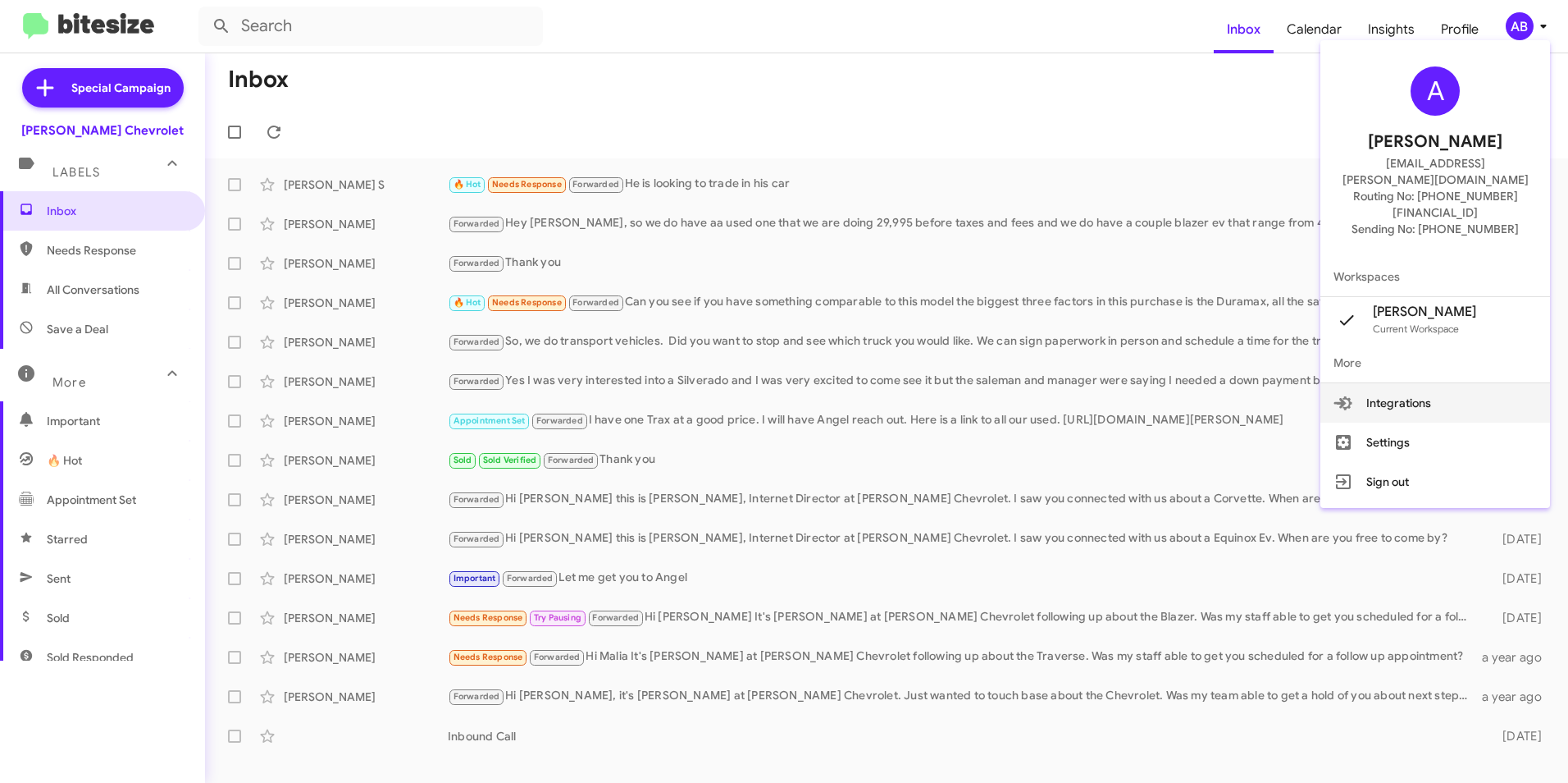
click at [1436, 383] on button "Integrations" at bounding box center [1435, 402] width 229 height 39
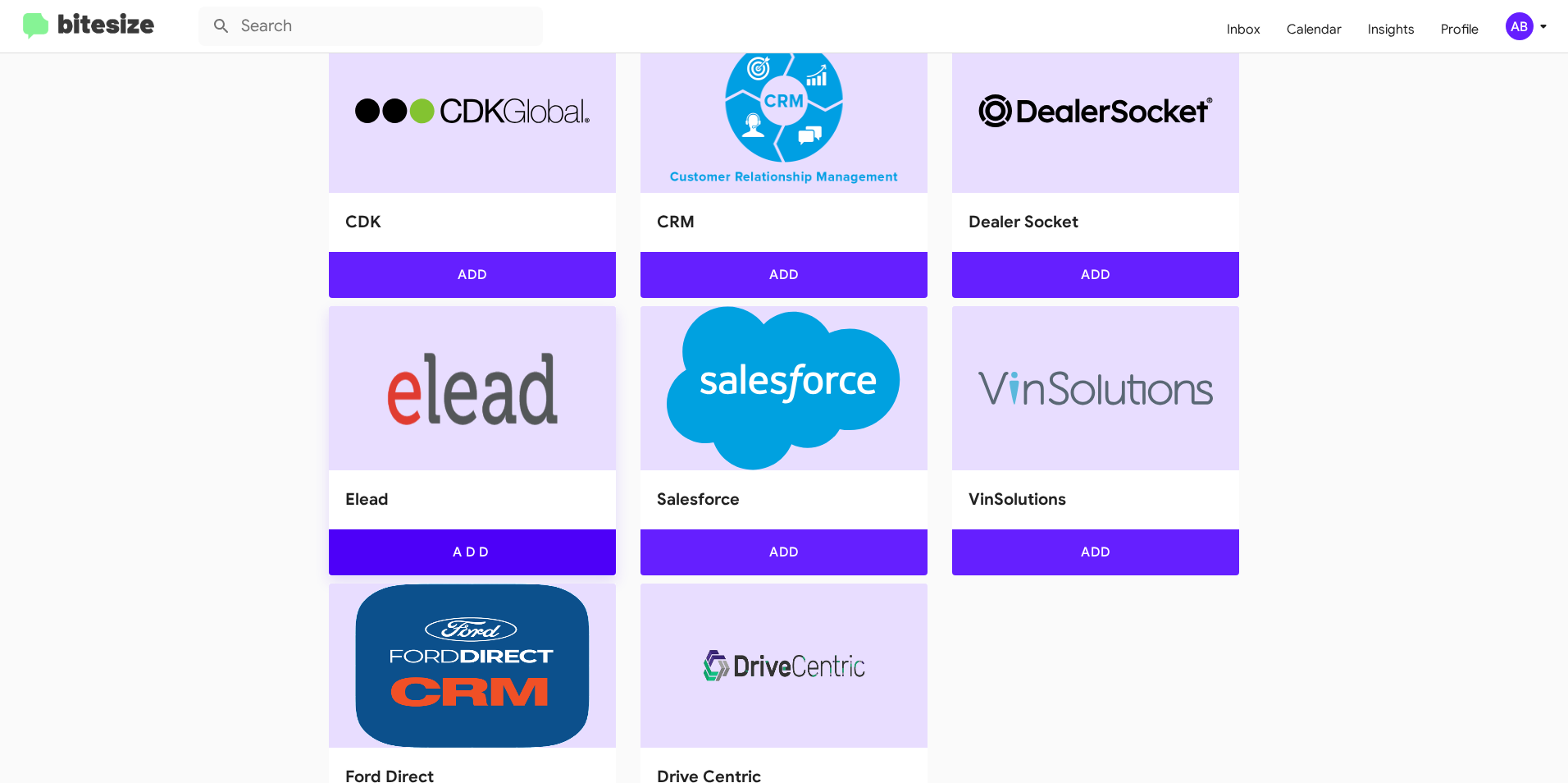
scroll to position [721, 0]
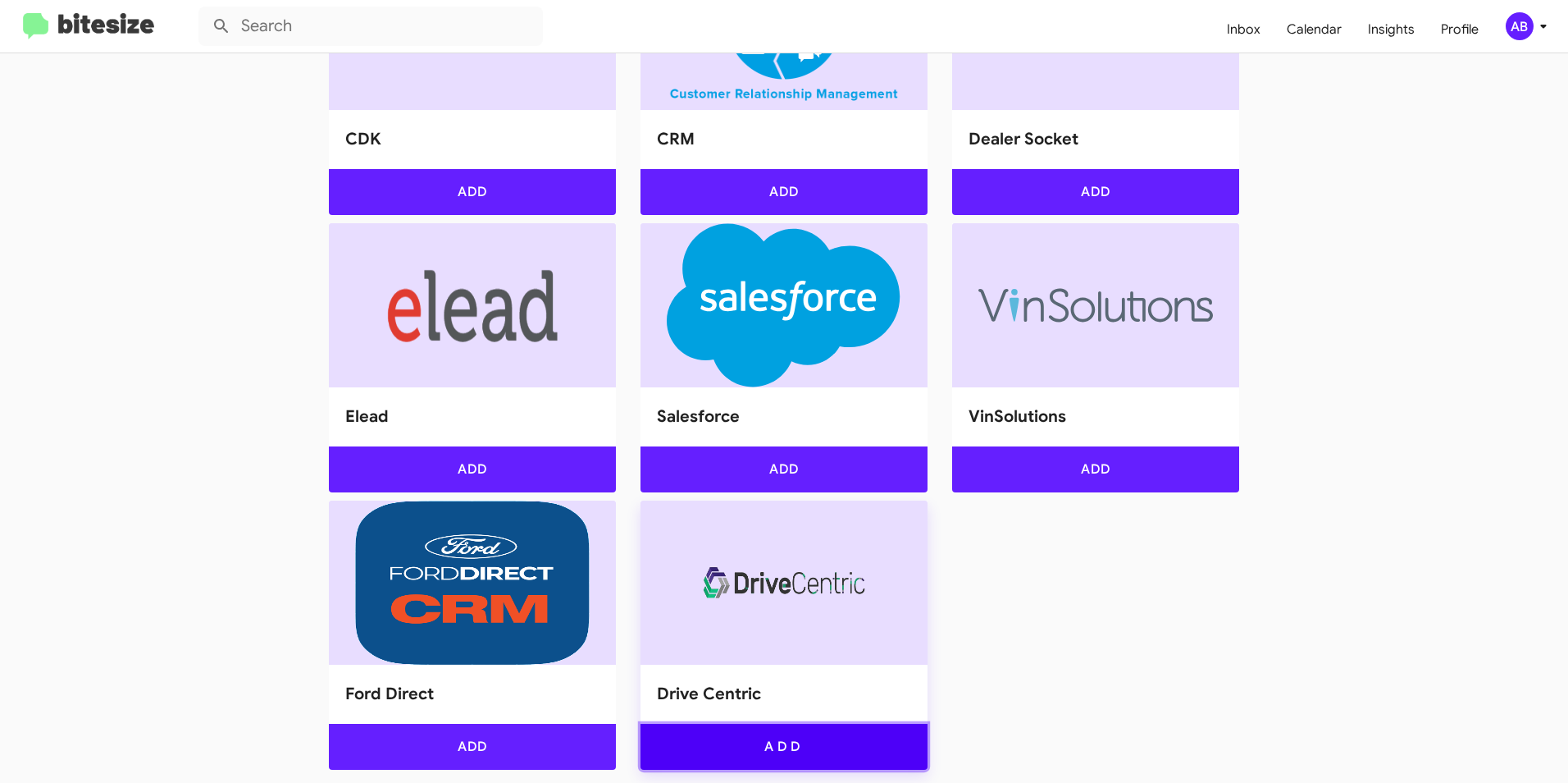
click at [784, 742] on button "Add" at bounding box center [784, 746] width 287 height 46
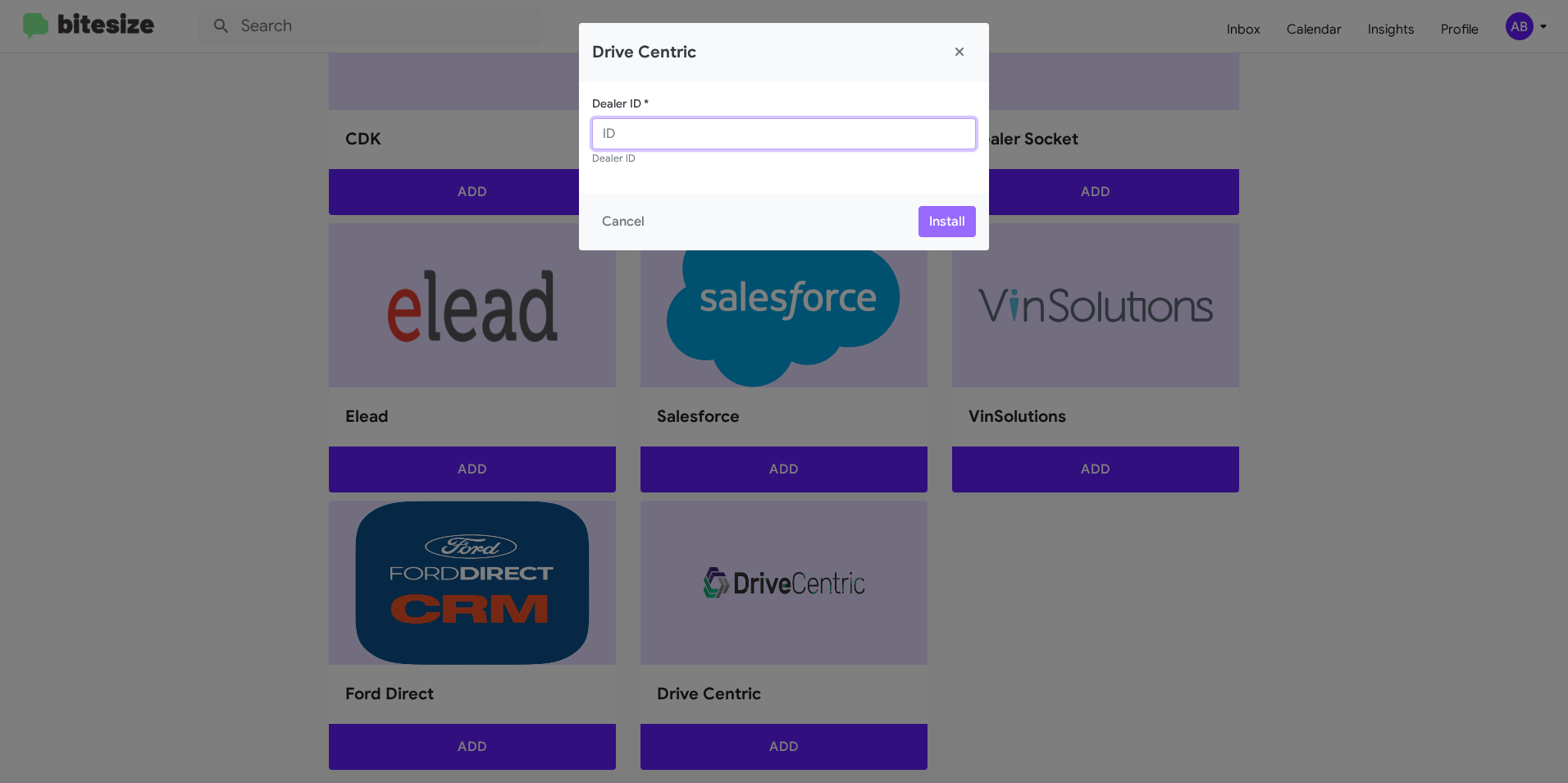
click at [743, 126] on input "Dealer ID *" at bounding box center [784, 133] width 384 height 31
click at [968, 51] on button "Close" at bounding box center [960, 52] width 33 height 33
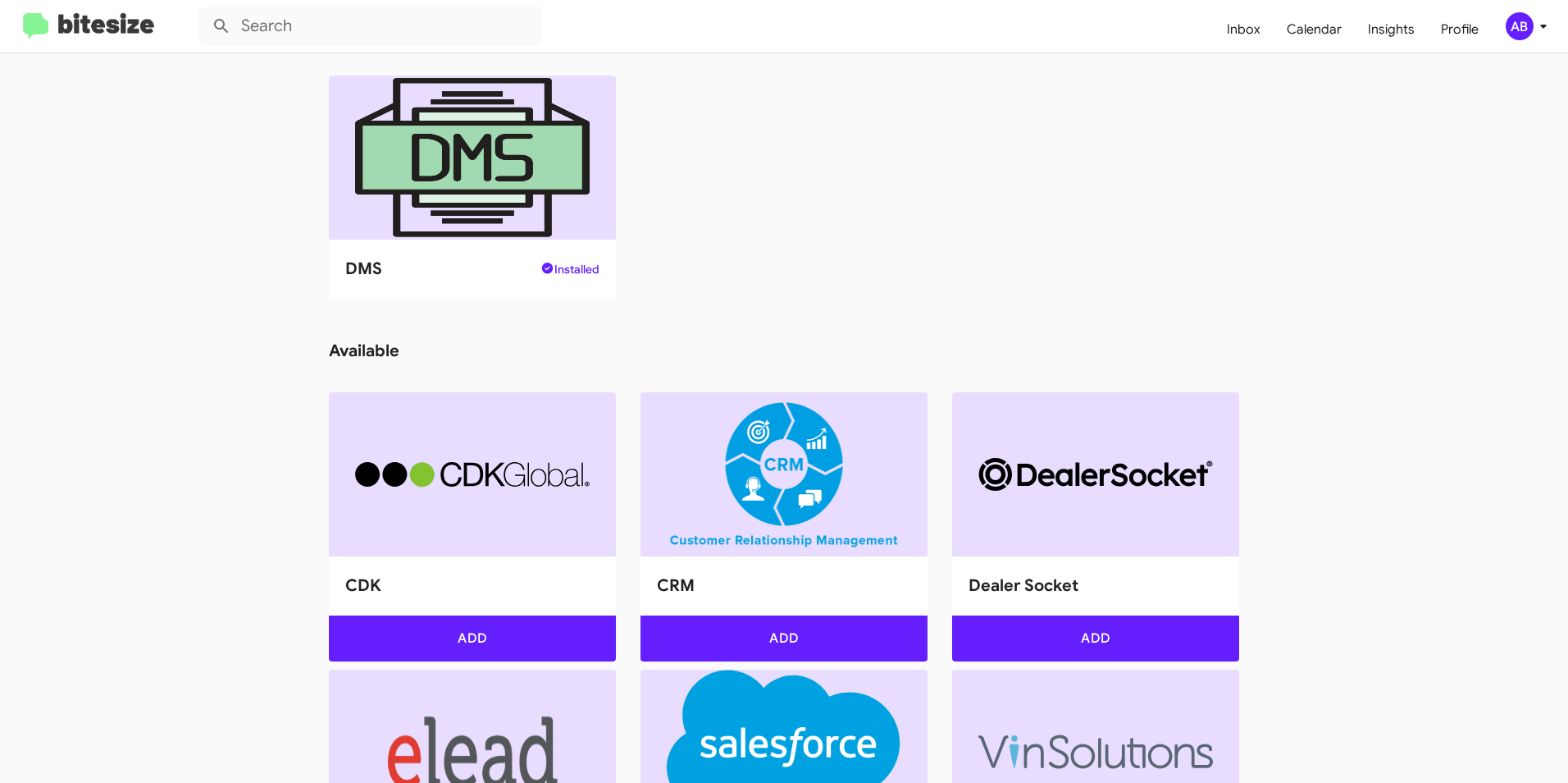
scroll to position [0, 0]
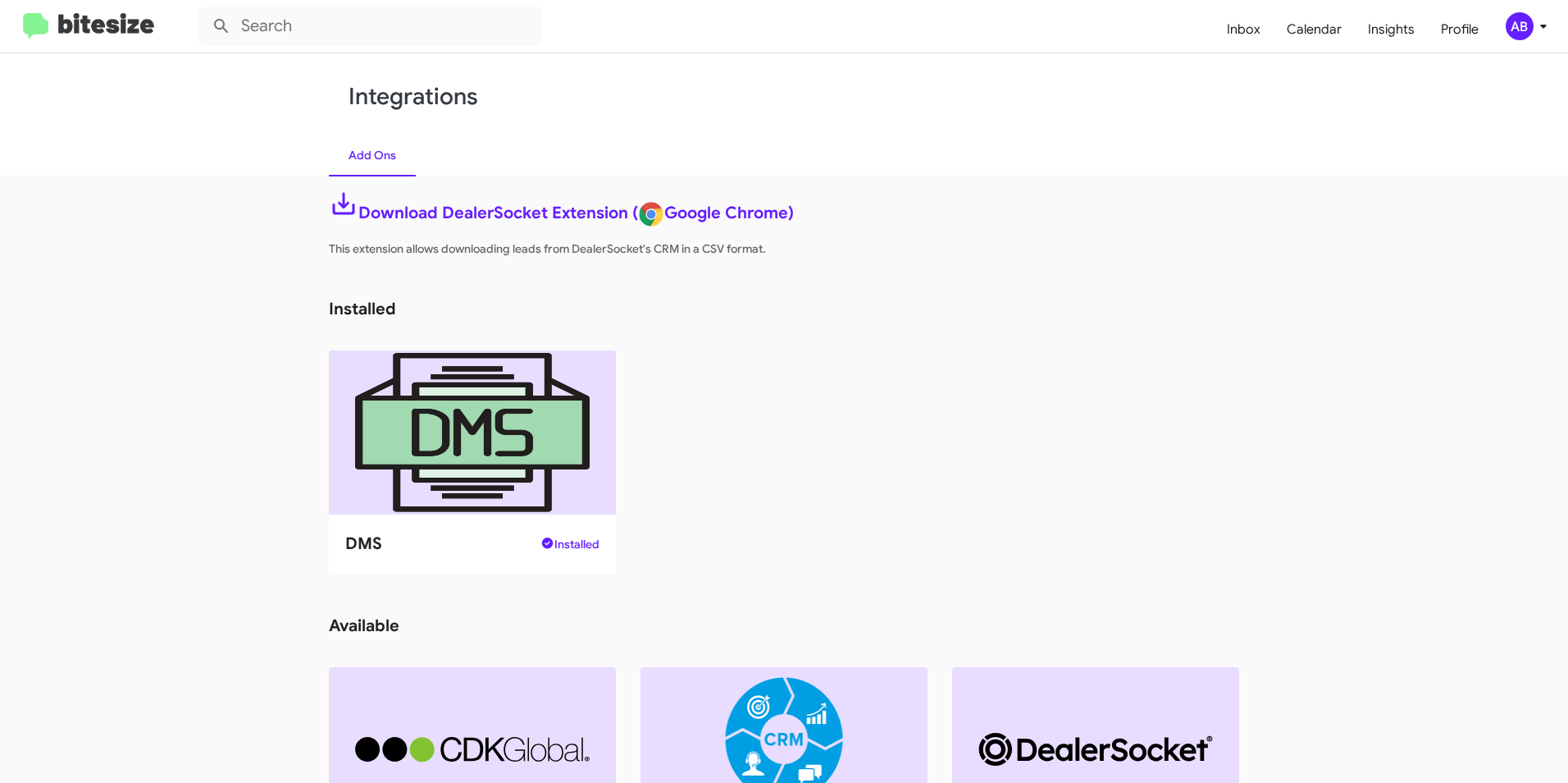
click at [1527, 21] on div "AB" at bounding box center [1519, 26] width 28 height 28
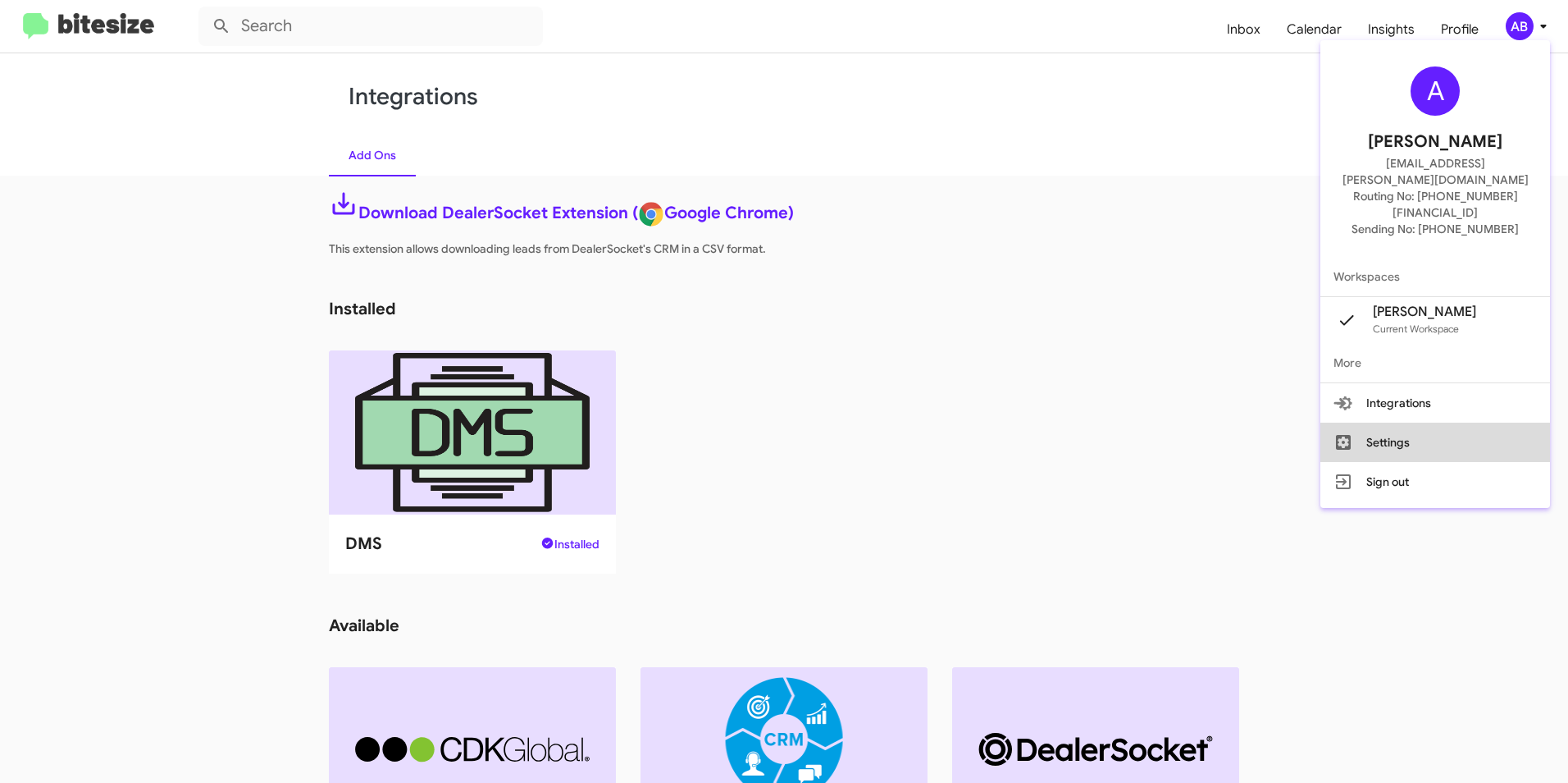
click at [1475, 423] on button "Settings" at bounding box center [1435, 442] width 229 height 39
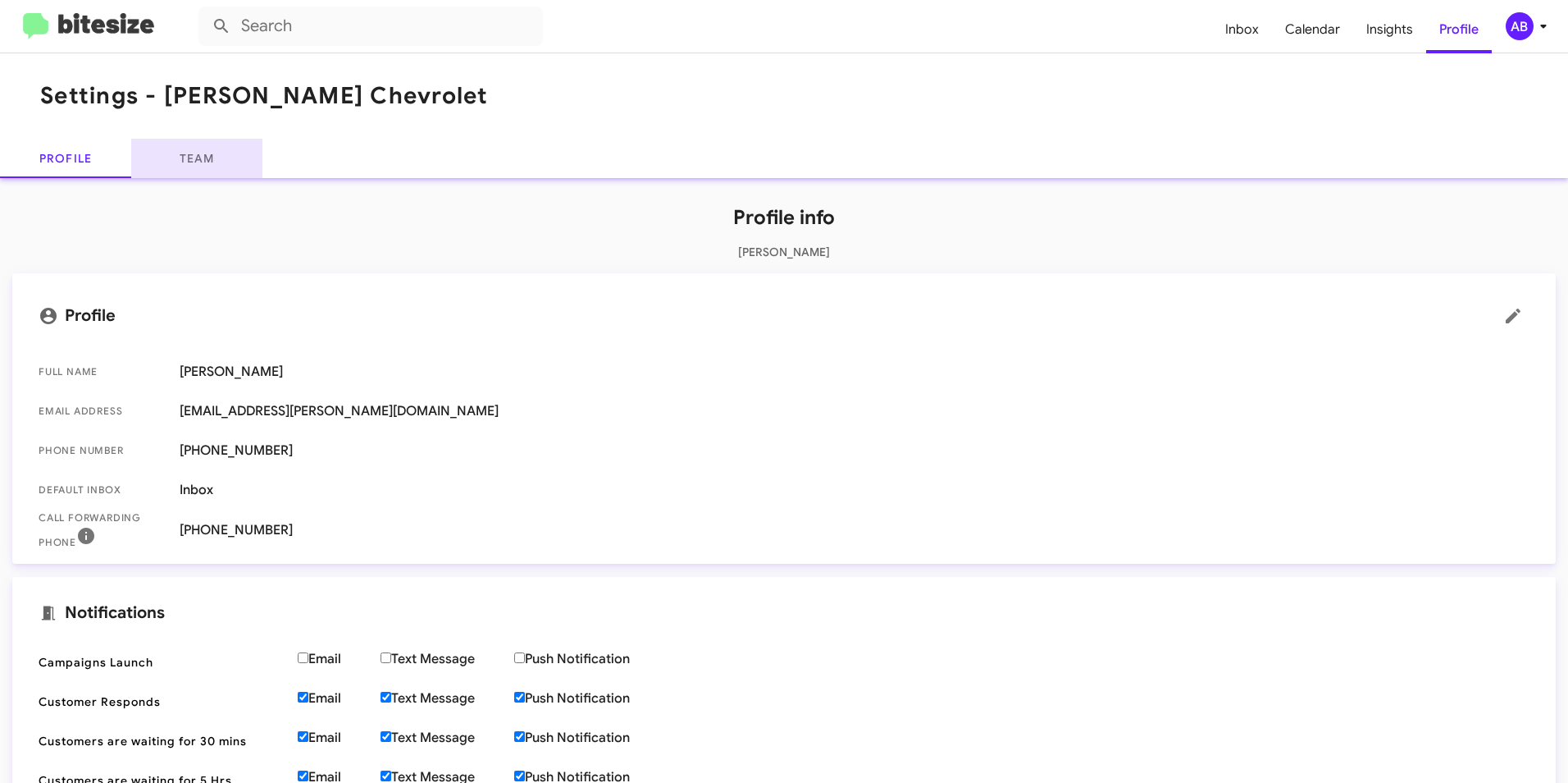
click at [187, 163] on link "Team" at bounding box center [197, 158] width 132 height 39
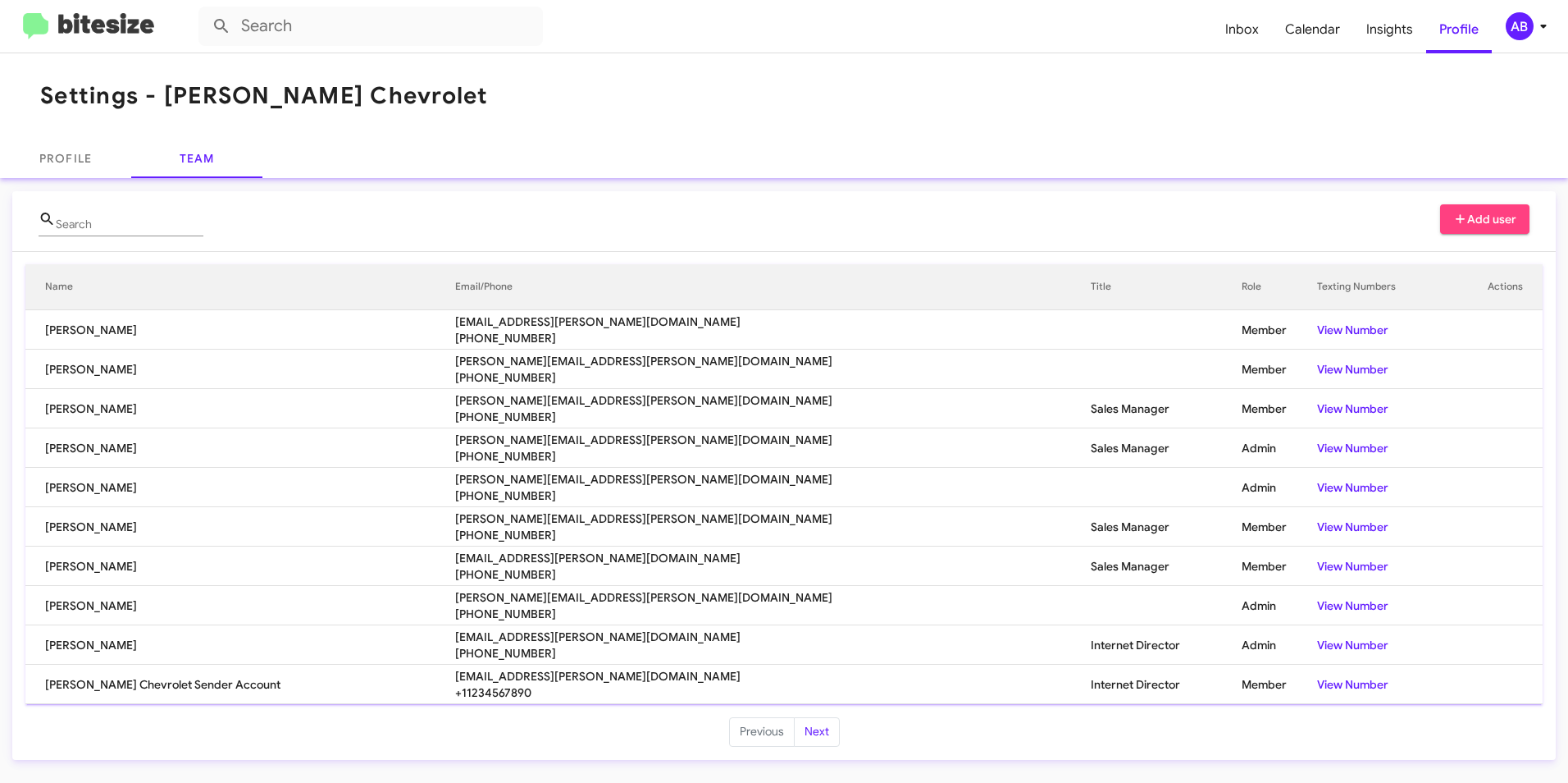
drag, startPoint x: 36, startPoint y: 639, endPoint x: 164, endPoint y: 642, distance: 128.0
click at [164, 642] on td "[PERSON_NAME]" at bounding box center [240, 644] width 430 height 39
click at [166, 642] on td "[PERSON_NAME]" at bounding box center [240, 644] width 430 height 39
drag, startPoint x: 870, startPoint y: 541, endPoint x: 1067, endPoint y: 569, distance: 199.0
click at [1067, 569] on tbody "[PERSON_NAME] [EMAIL_ADDRESS][PERSON_NAME][DOMAIN_NAME] [PHONE_NUMBER] Member V…" at bounding box center [784, 507] width 1517 height 394
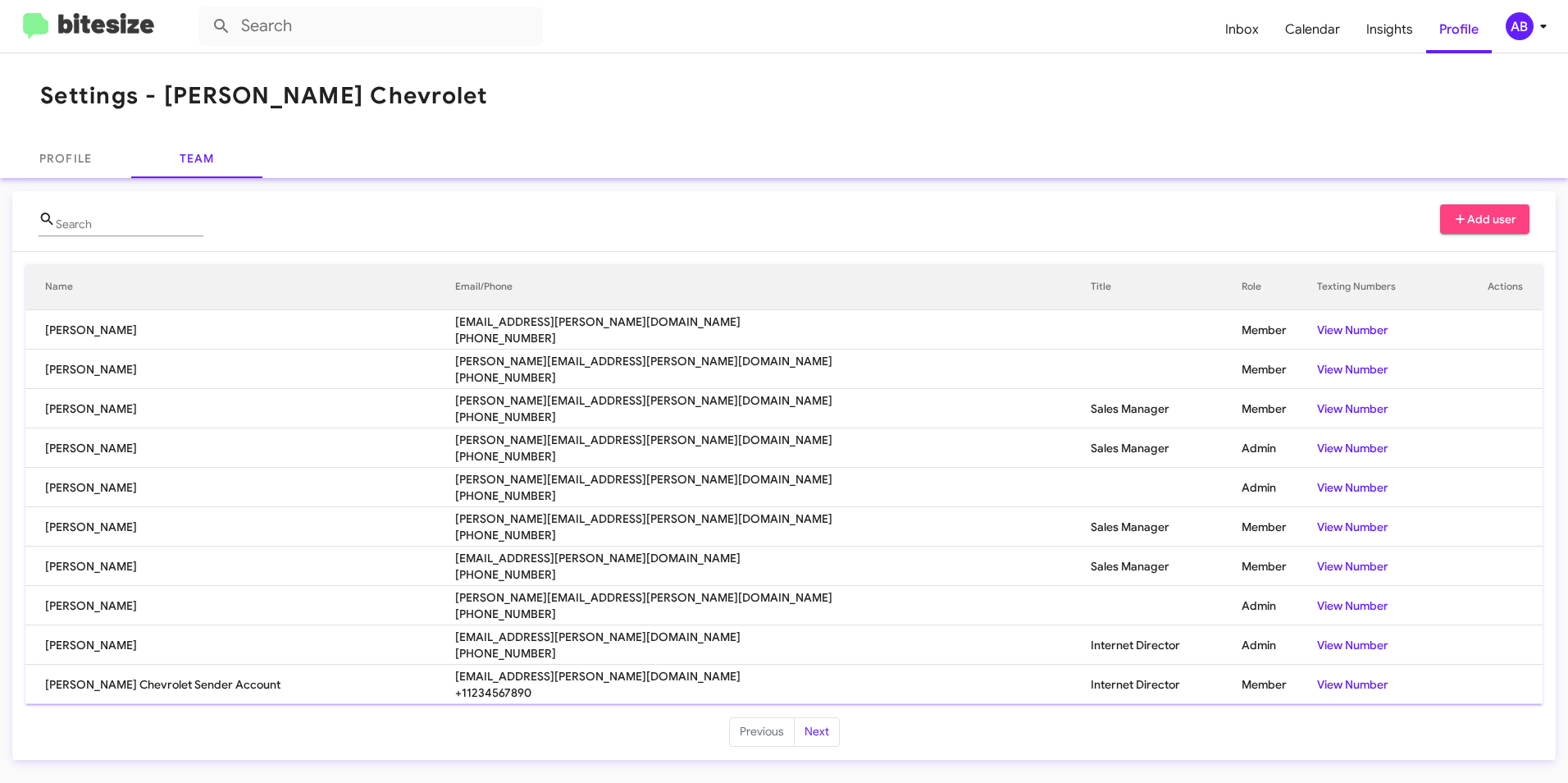
drag, startPoint x: 1067, startPoint y: 569, endPoint x: 1013, endPoint y: 570, distance: 54.0
click at [1090, 570] on td "Sales Manager" at bounding box center [1165, 566] width 151 height 39
drag, startPoint x: 964, startPoint y: 599, endPoint x: 1181, endPoint y: 597, distance: 217.0
click at [1181, 597] on tr "Gilberto Quiroz [EMAIL_ADDRESS][PERSON_NAME][DOMAIN_NAME] [PHONE_NUMBER] Admin …" at bounding box center [784, 605] width 1517 height 39
drag, startPoint x: 1181, startPoint y: 597, endPoint x: 1124, endPoint y: 607, distance: 57.9
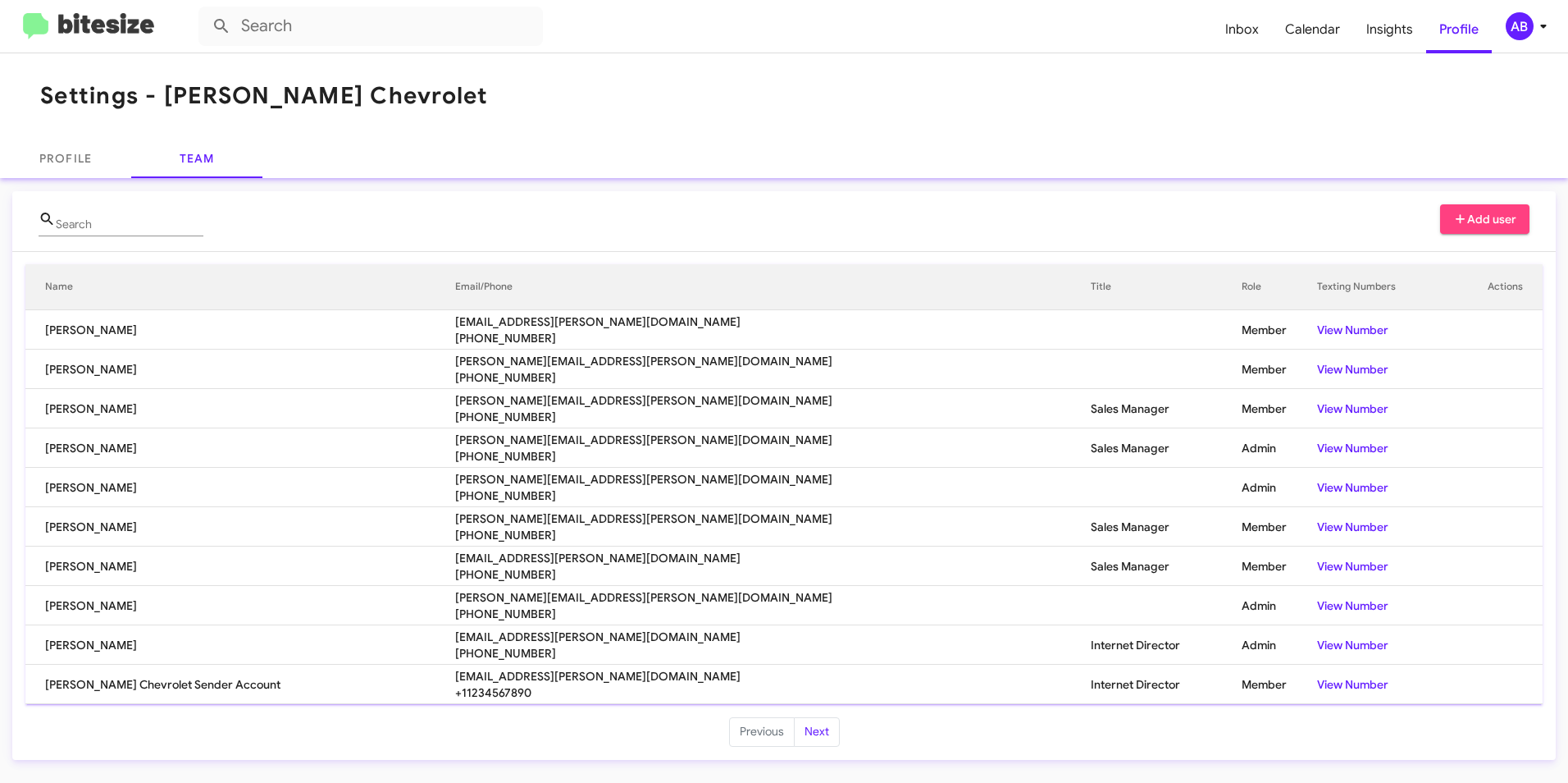
click at [1241, 607] on td "Admin" at bounding box center [1280, 605] width 77 height 39
drag, startPoint x: 1076, startPoint y: 603, endPoint x: 1158, endPoint y: 603, distance: 82.0
click at [1158, 603] on tr "Gilberto Quiroz [EMAIL_ADDRESS][PERSON_NAME][DOMAIN_NAME] [PHONE_NUMBER] Admin …" at bounding box center [784, 605] width 1517 height 39
drag, startPoint x: 1158, startPoint y: 603, endPoint x: 1060, endPoint y: 635, distance: 103.1
click at [1090, 635] on td "Internet Director" at bounding box center [1165, 644] width 151 height 39
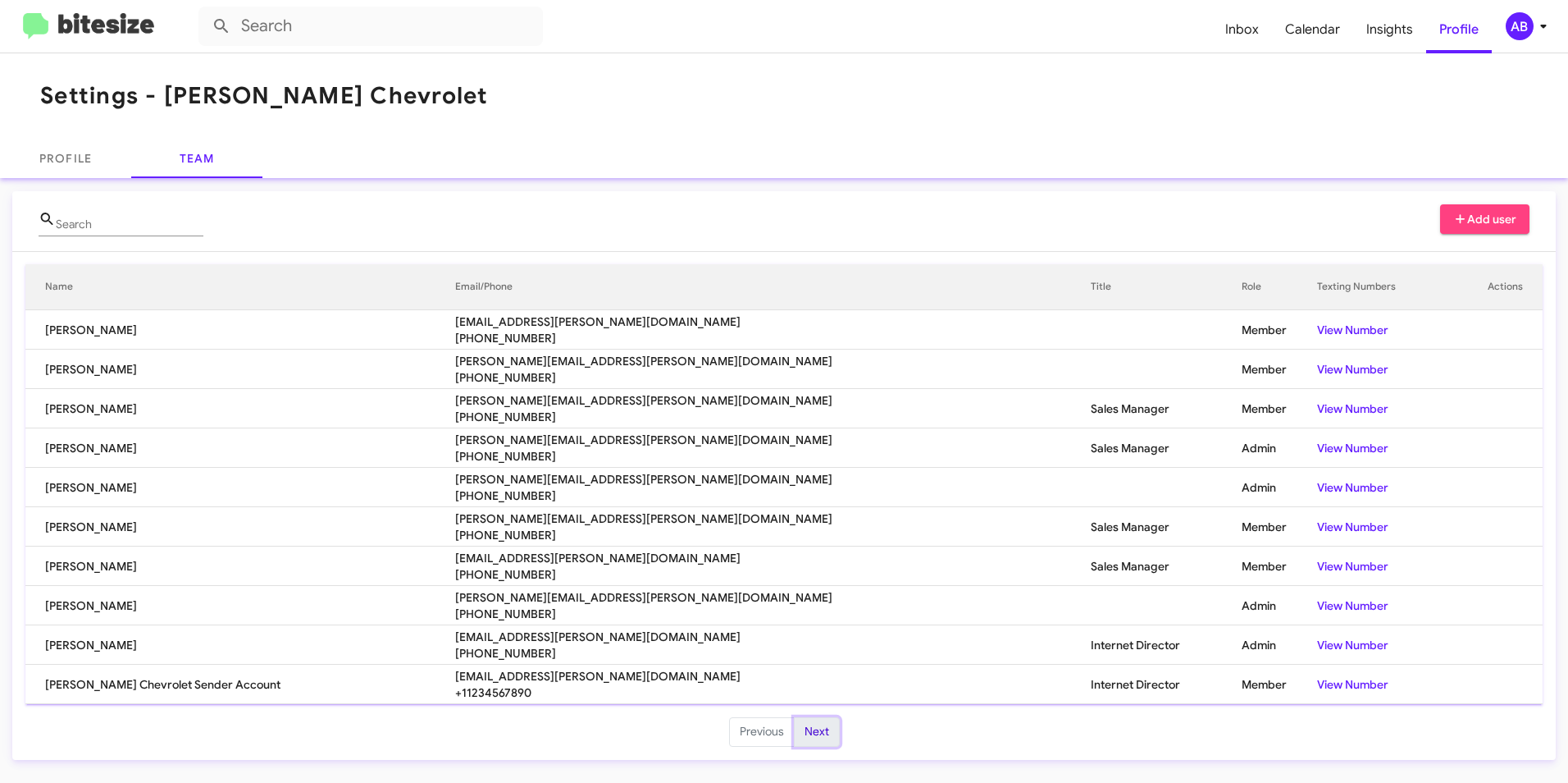
click at [828, 725] on button "Next" at bounding box center [817, 732] width 46 height 30
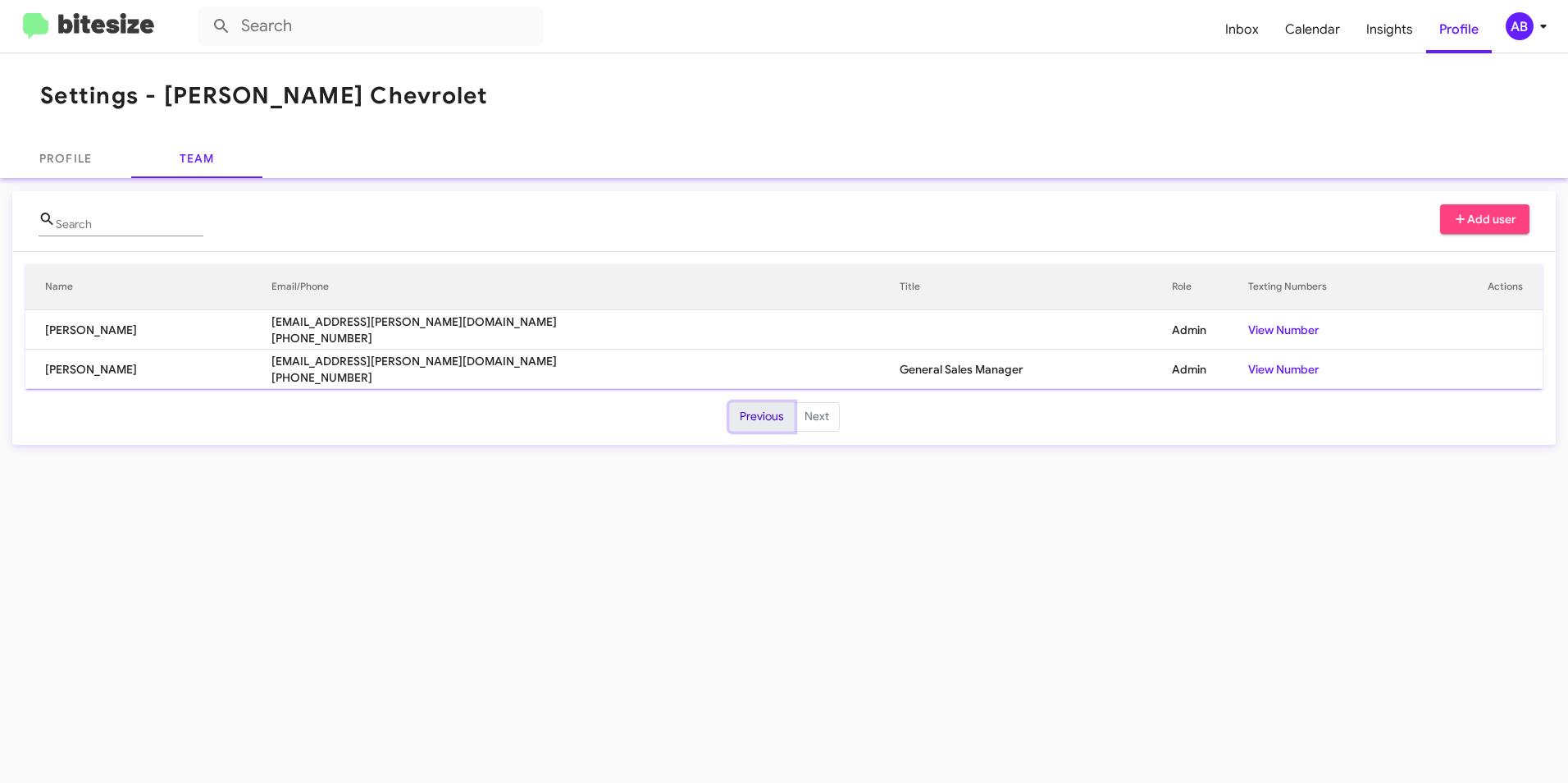
click at [768, 418] on button "Previous" at bounding box center [761, 417] width 65 height 30
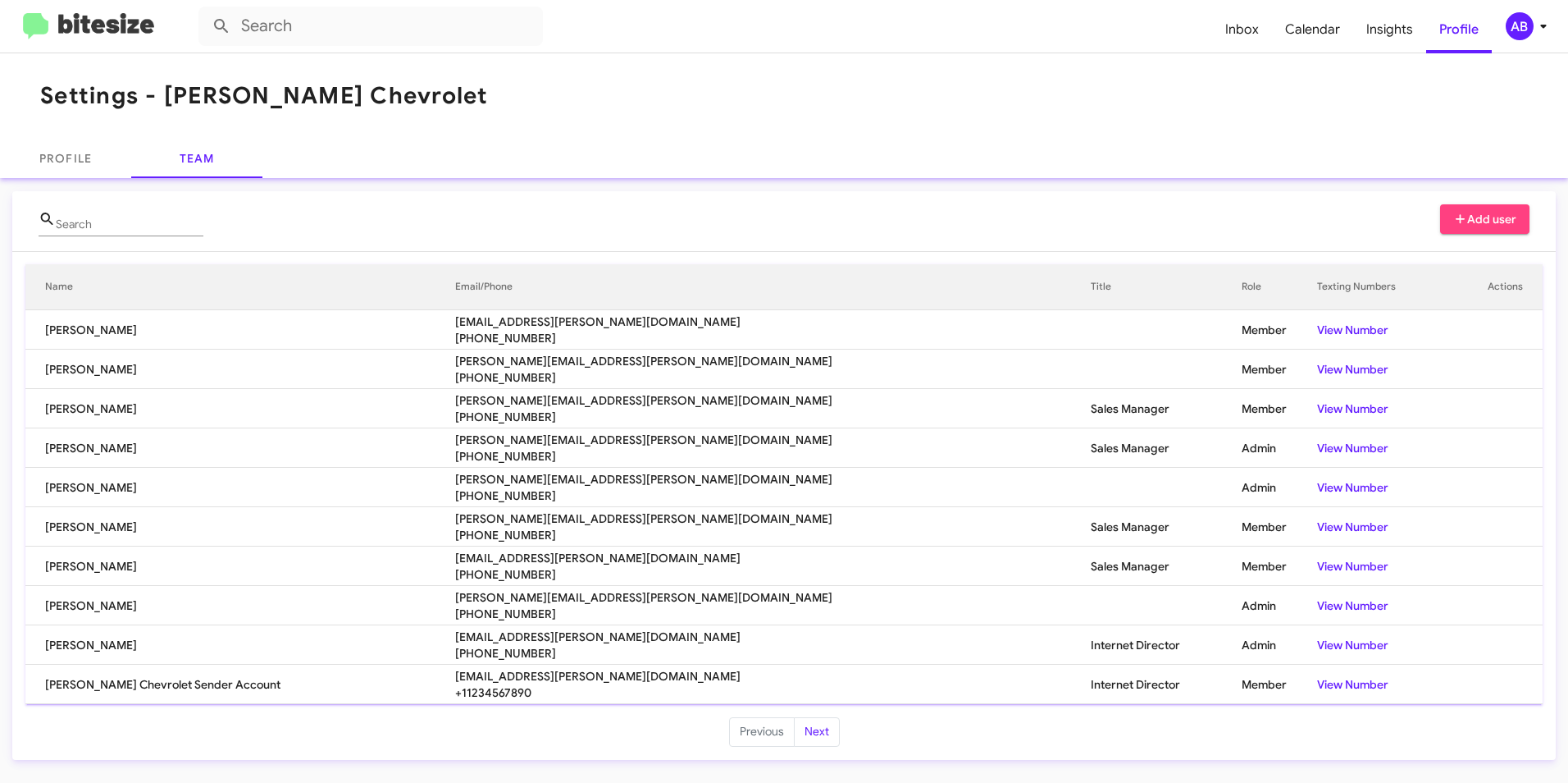
drag, startPoint x: 1099, startPoint y: 615, endPoint x: 1169, endPoint y: 626, distance: 70.9
click at [1169, 626] on tbody "[PERSON_NAME] [EMAIL_ADDRESS][PERSON_NAME][DOMAIN_NAME] [PHONE_NUMBER] Member V…" at bounding box center [784, 507] width 1517 height 394
drag, startPoint x: 1169, startPoint y: 626, endPoint x: 1110, endPoint y: 640, distance: 60.6
click at [1241, 640] on td "Admin" at bounding box center [1280, 644] width 77 height 39
drag, startPoint x: 201, startPoint y: 426, endPoint x: 1157, endPoint y: 457, distance: 956.5
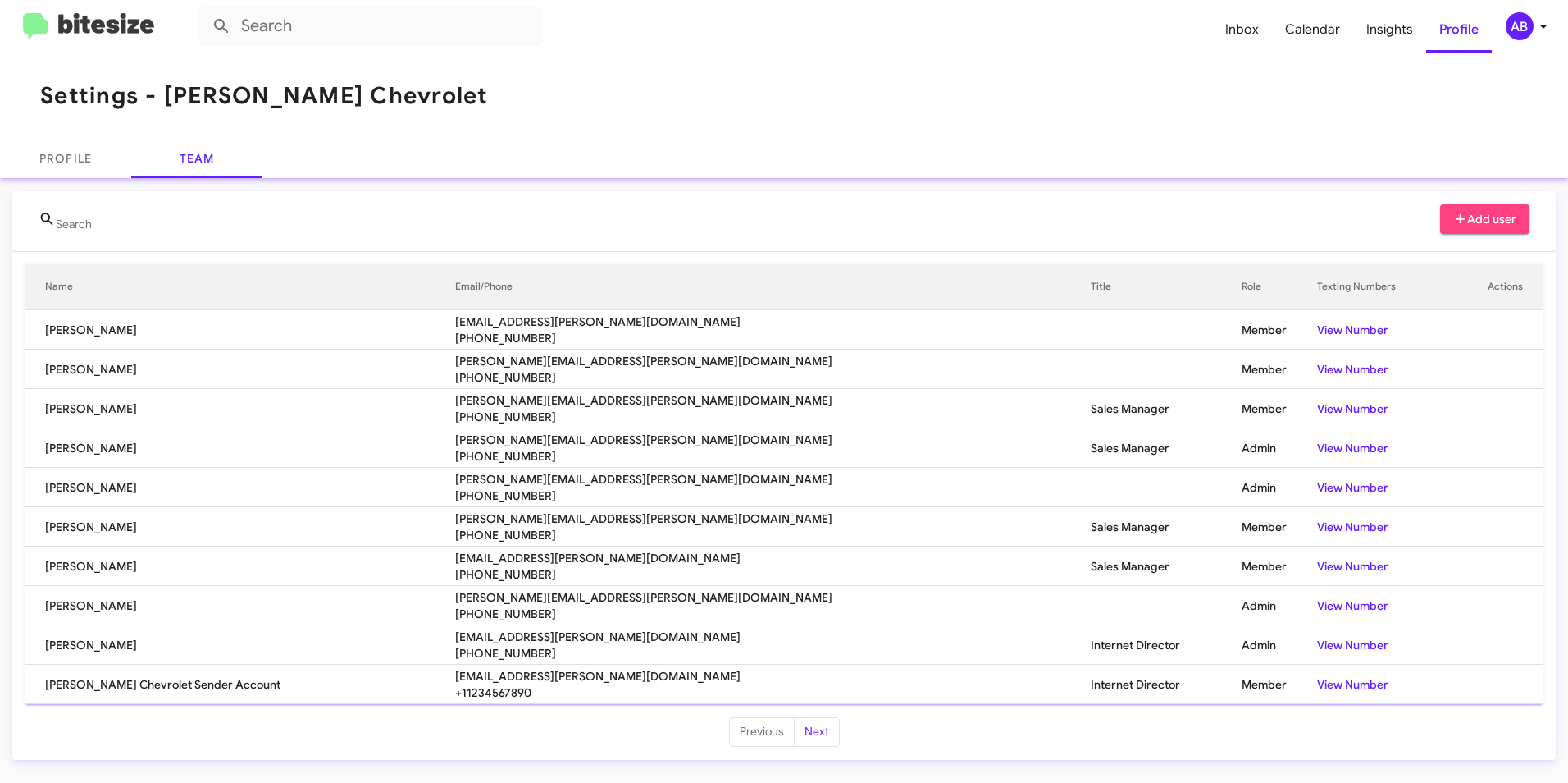
click at [1157, 457] on tbody "[PERSON_NAME] [EMAIL_ADDRESS][PERSON_NAME][DOMAIN_NAME] [PHONE_NUMBER] Member V…" at bounding box center [784, 507] width 1517 height 394
click at [1241, 457] on td "Admin" at bounding box center [1280, 447] width 77 height 39
drag, startPoint x: 1063, startPoint y: 451, endPoint x: 1144, endPoint y: 448, distance: 81.1
click at [1144, 448] on tr "[PERSON_NAME] [PERSON_NAME][EMAIL_ADDRESS][PERSON_NAME][DOMAIN_NAME] [PHONE_NUM…" at bounding box center [784, 447] width 1517 height 39
drag, startPoint x: 1144, startPoint y: 448, endPoint x: 1115, endPoint y: 523, distance: 80.4
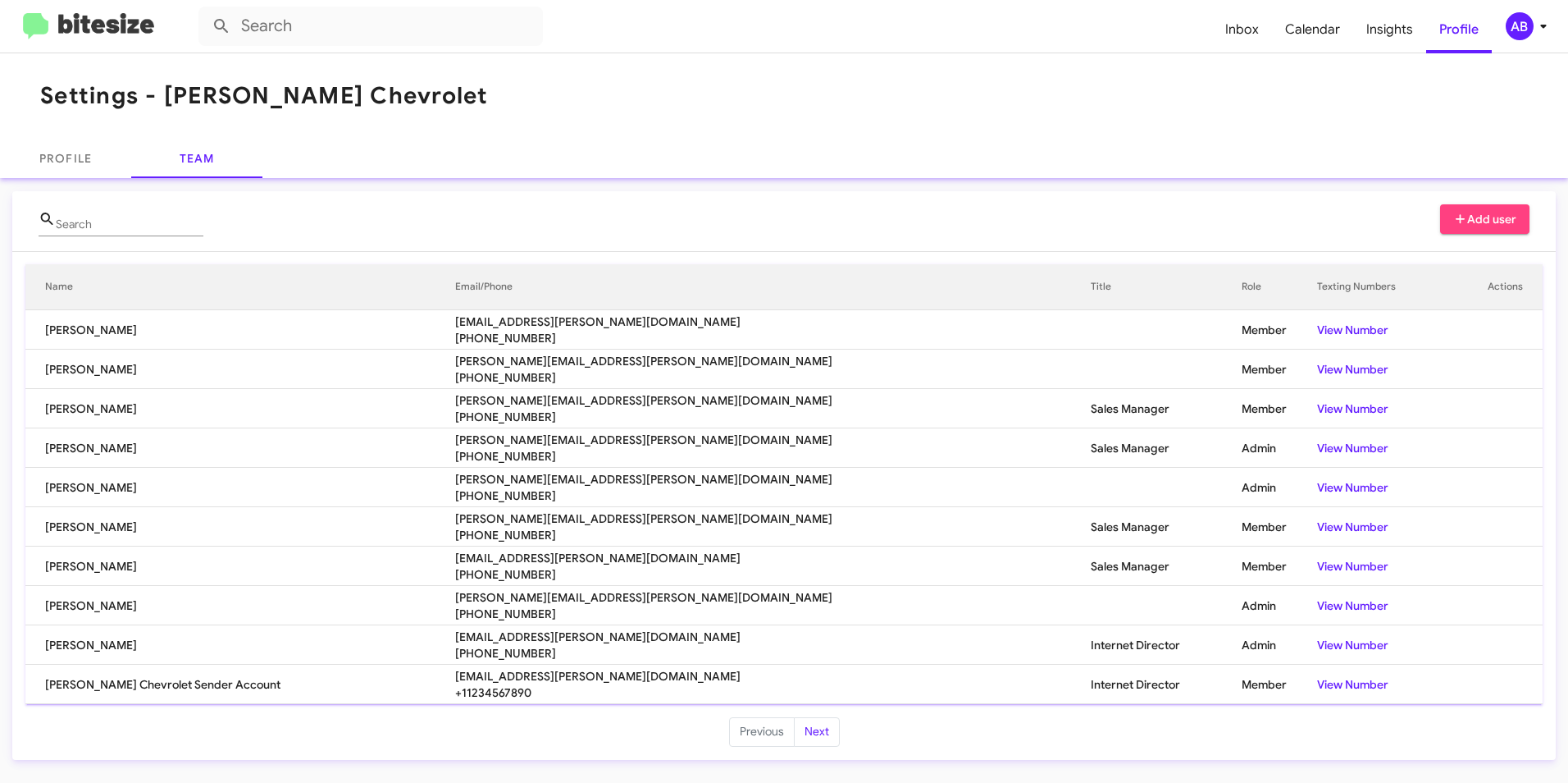
click at [1241, 523] on td "Member" at bounding box center [1280, 526] width 77 height 39
drag, startPoint x: 1083, startPoint y: 520, endPoint x: 1144, endPoint y: 649, distance: 142.7
click at [1144, 649] on tbody "[PERSON_NAME] [EMAIL_ADDRESS][PERSON_NAME][DOMAIN_NAME] [PHONE_NUMBER] Member V…" at bounding box center [784, 507] width 1517 height 394
drag, startPoint x: 1144, startPoint y: 649, endPoint x: 1138, endPoint y: 657, distance: 10.0
click at [1241, 657] on td "Admin" at bounding box center [1280, 644] width 77 height 39
